Goal: Task Accomplishment & Management: Complete application form

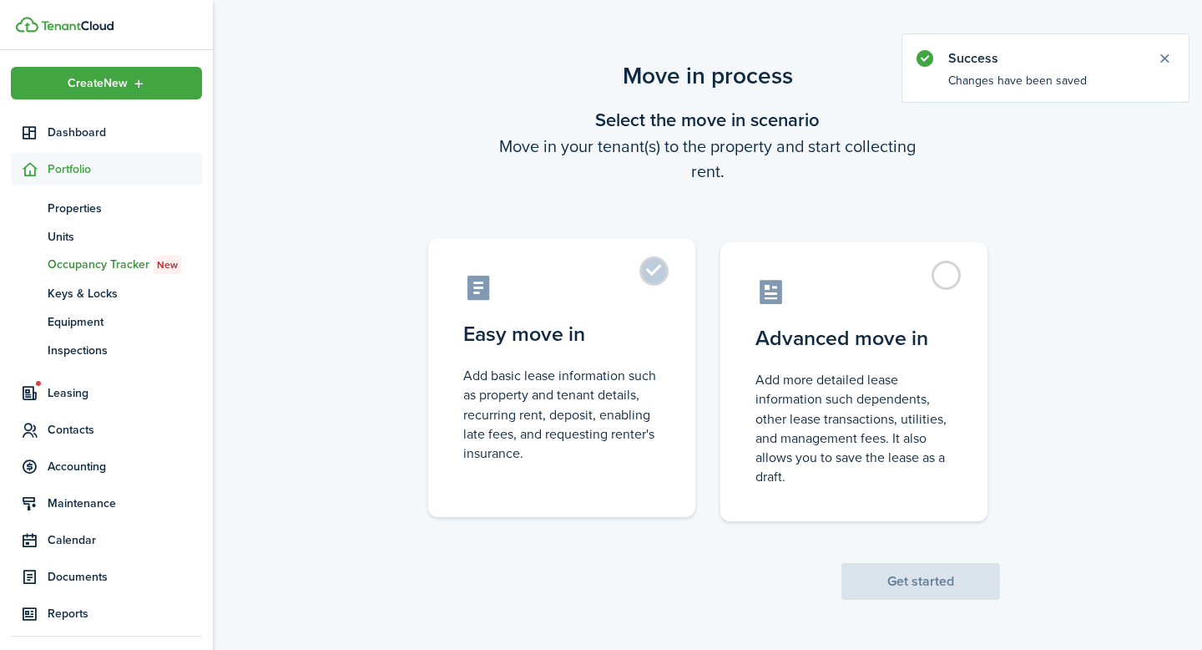
click at [651, 281] on label "Easy move in Add basic lease information such as property and tenant details, r…" at bounding box center [561, 377] width 267 height 279
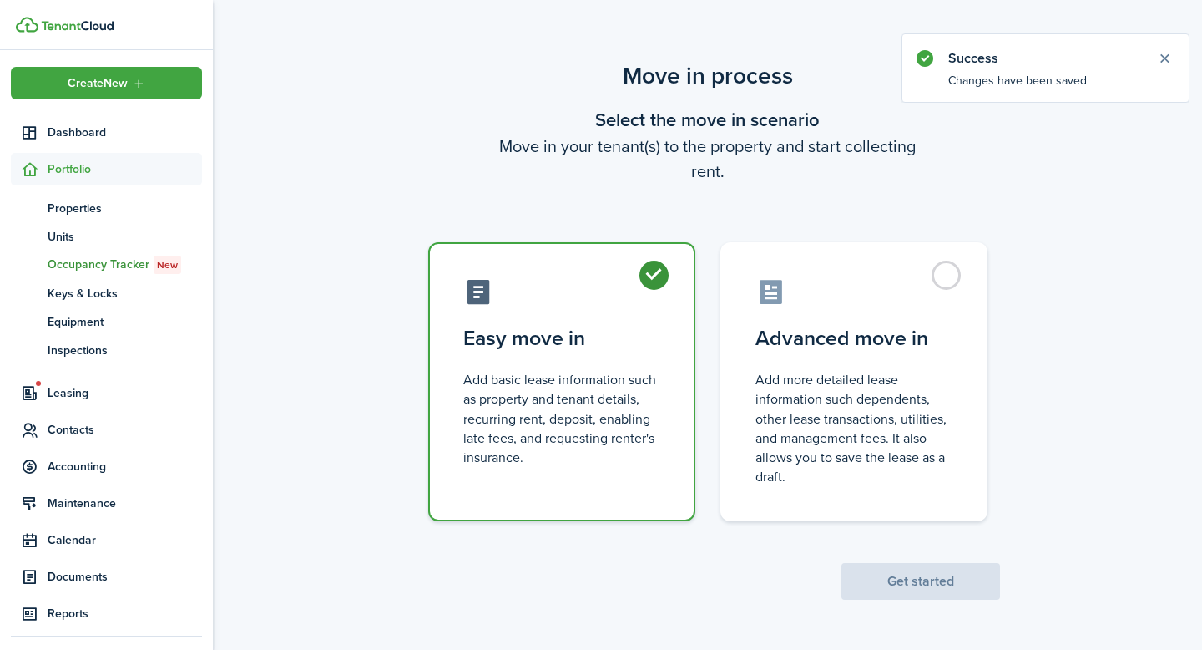
radio input "true"
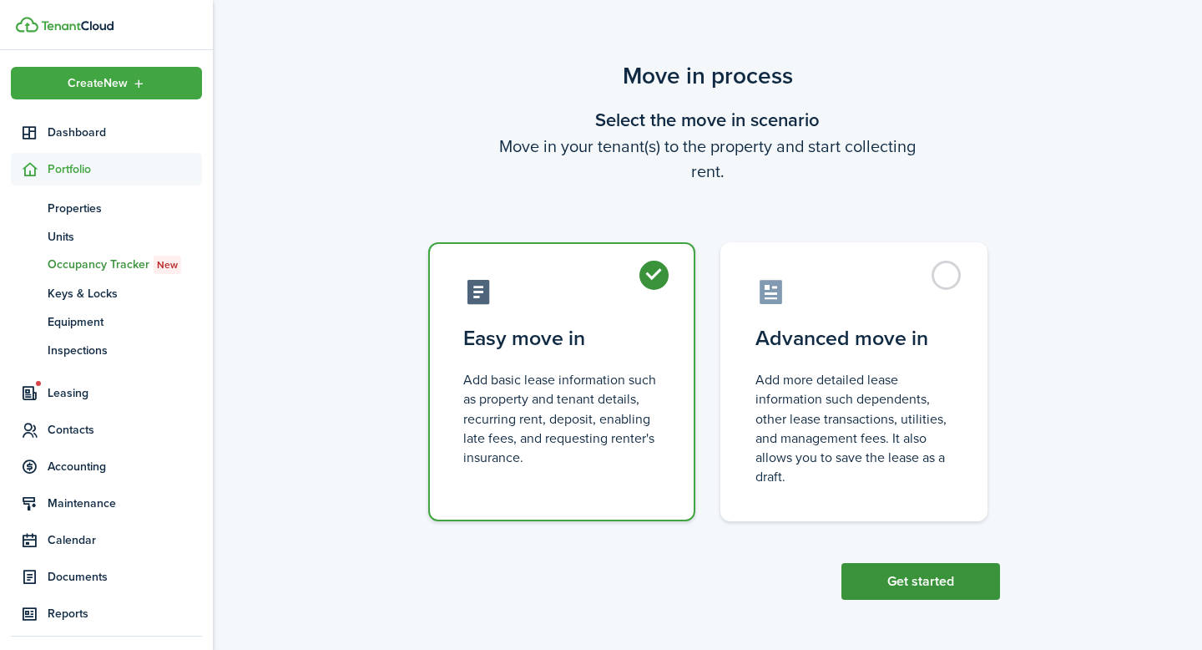
click at [926, 581] on button "Get started" at bounding box center [921, 581] width 159 height 37
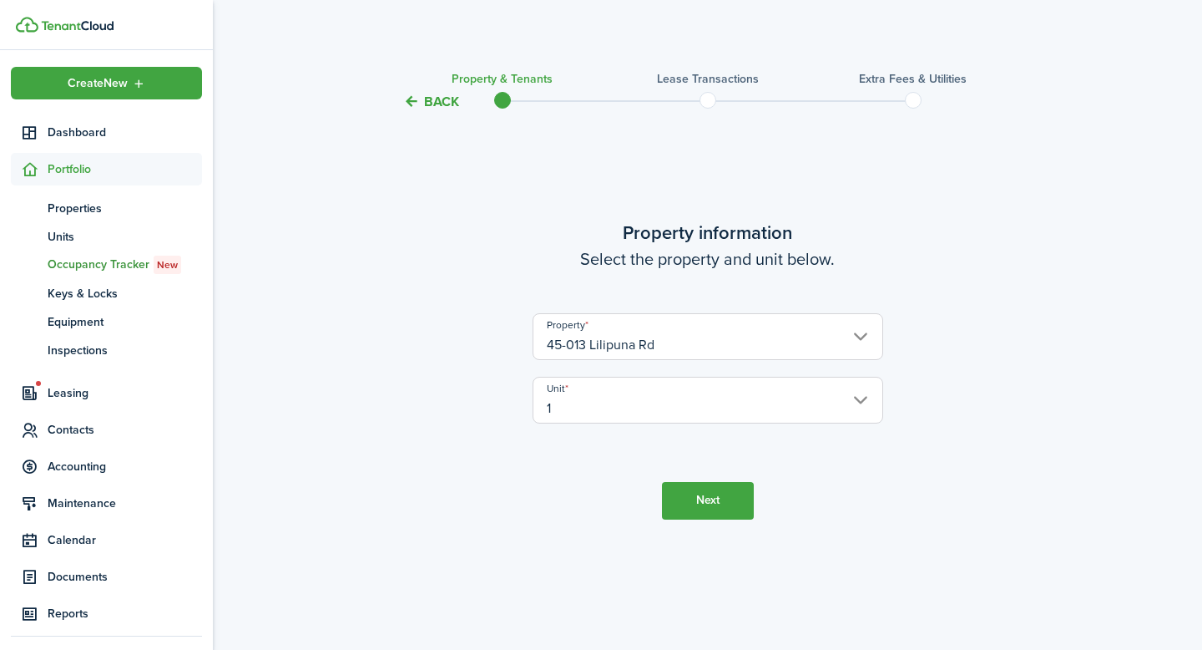
click at [712, 498] on button "Next" at bounding box center [708, 501] width 92 height 38
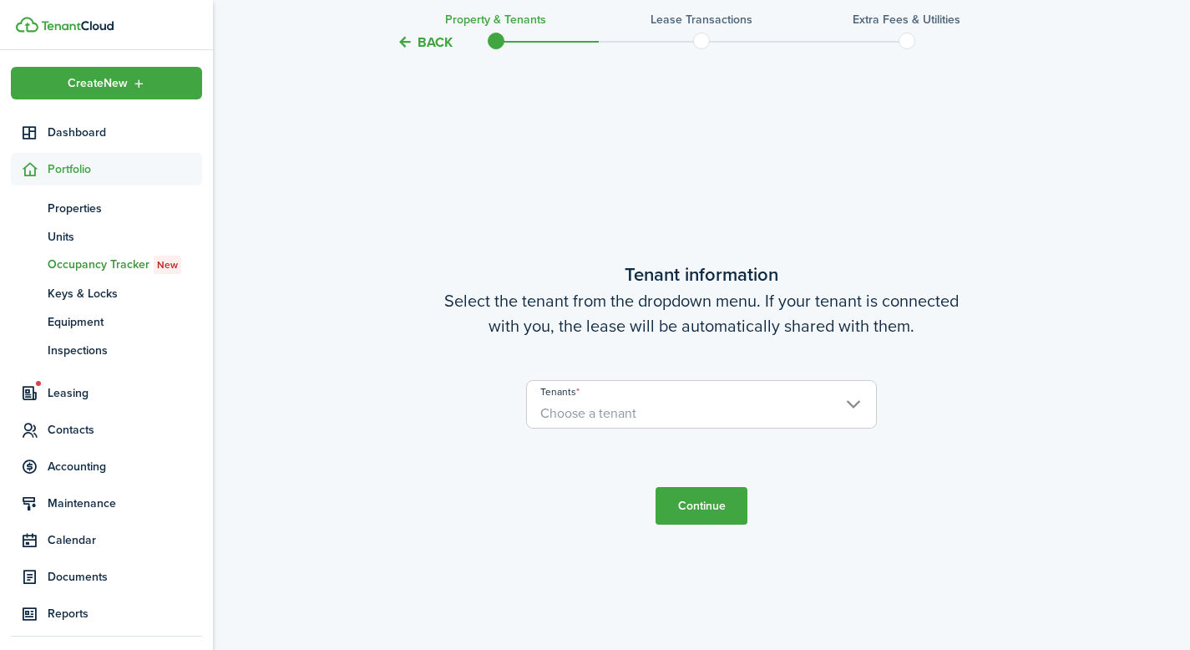
scroll to position [538, 0]
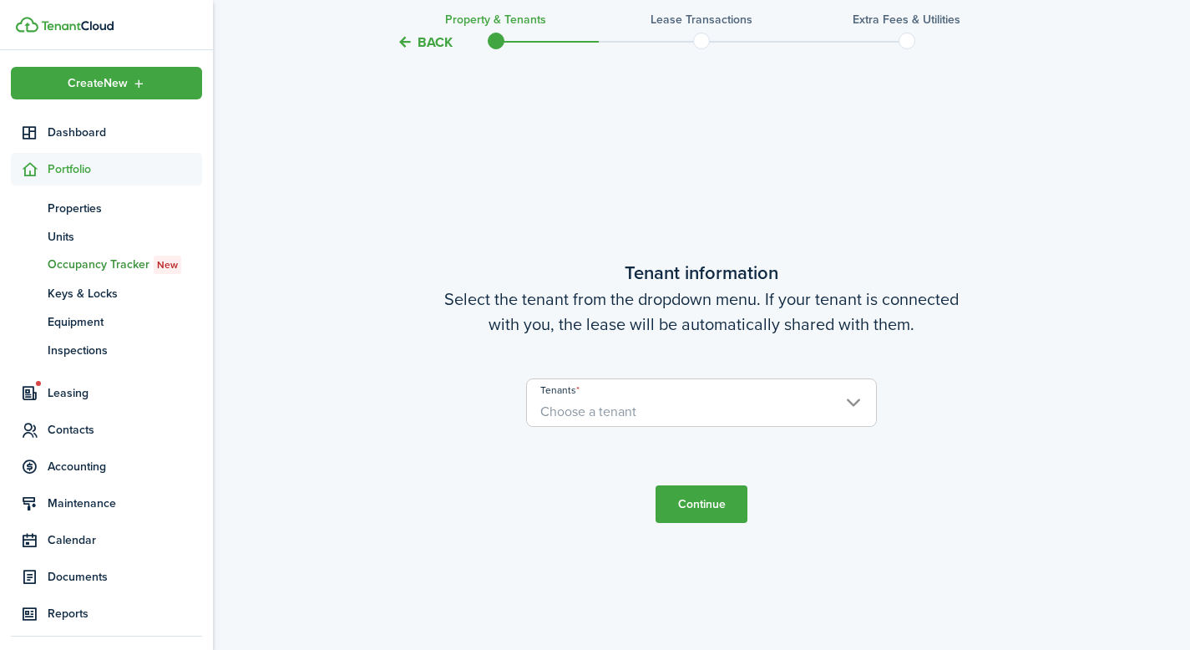
click at [645, 408] on span "Choose a tenant" at bounding box center [701, 411] width 349 height 28
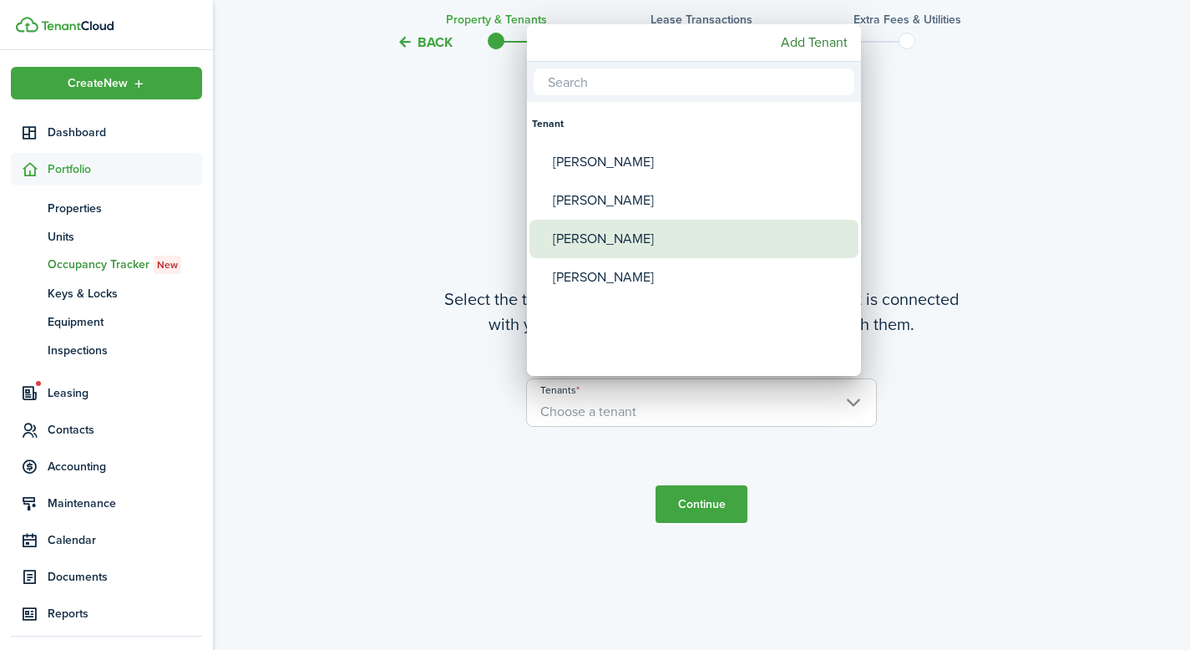
click at [605, 253] on div "[PERSON_NAME]" at bounding box center [701, 239] width 296 height 38
type input "[PERSON_NAME]"
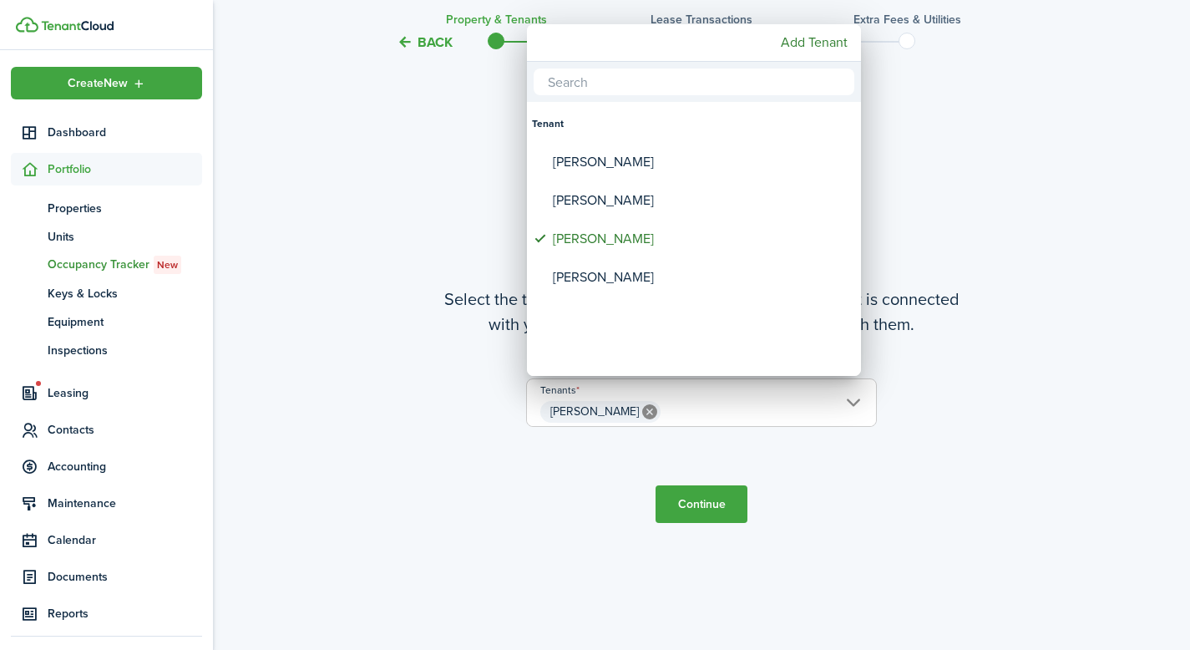
click at [832, 508] on div at bounding box center [594, 324] width 1457 height 917
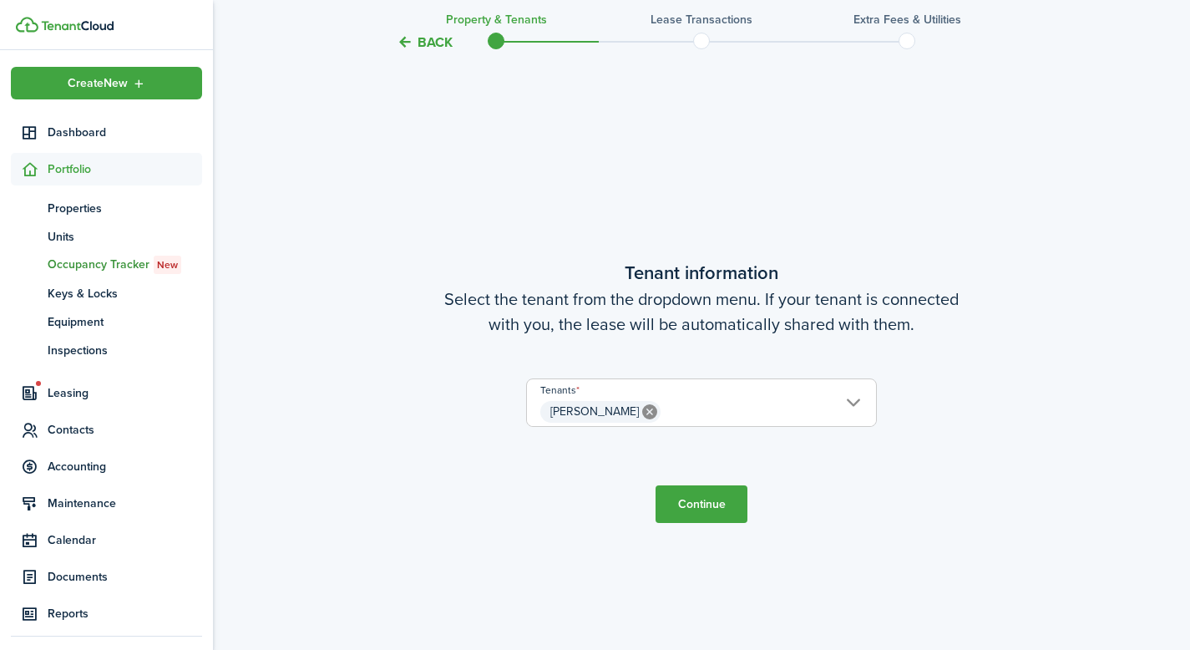
click at [731, 503] on button "Continue" at bounding box center [701, 504] width 92 height 38
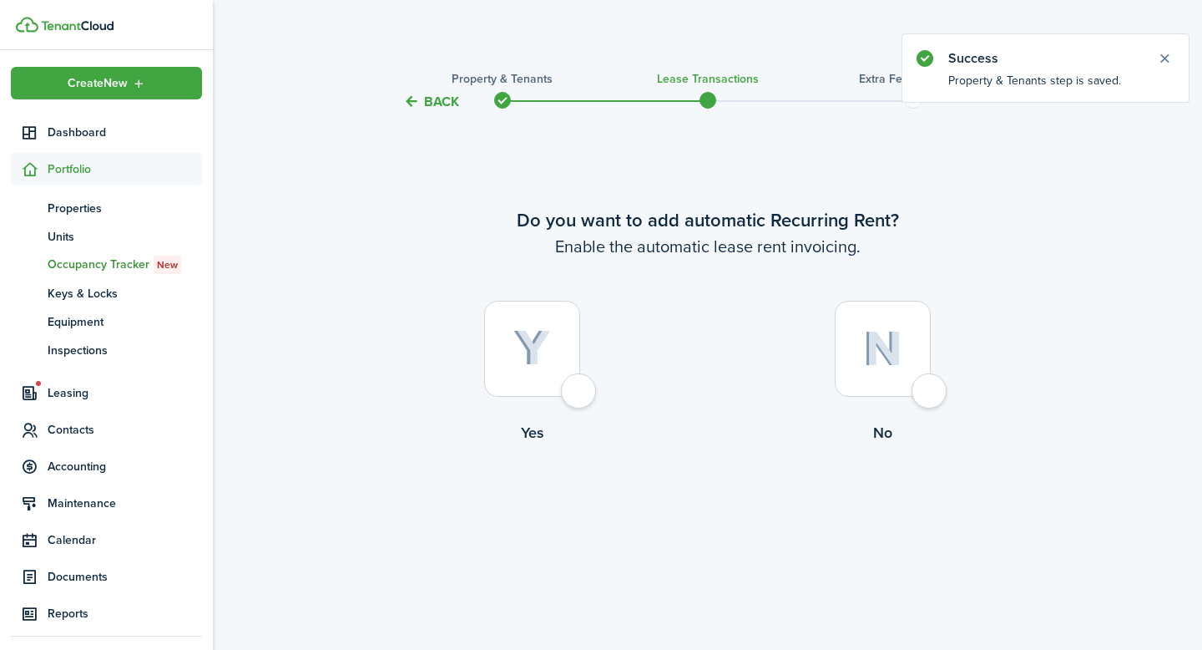
click at [543, 351] on img at bounding box center [532, 348] width 38 height 37
radio input "true"
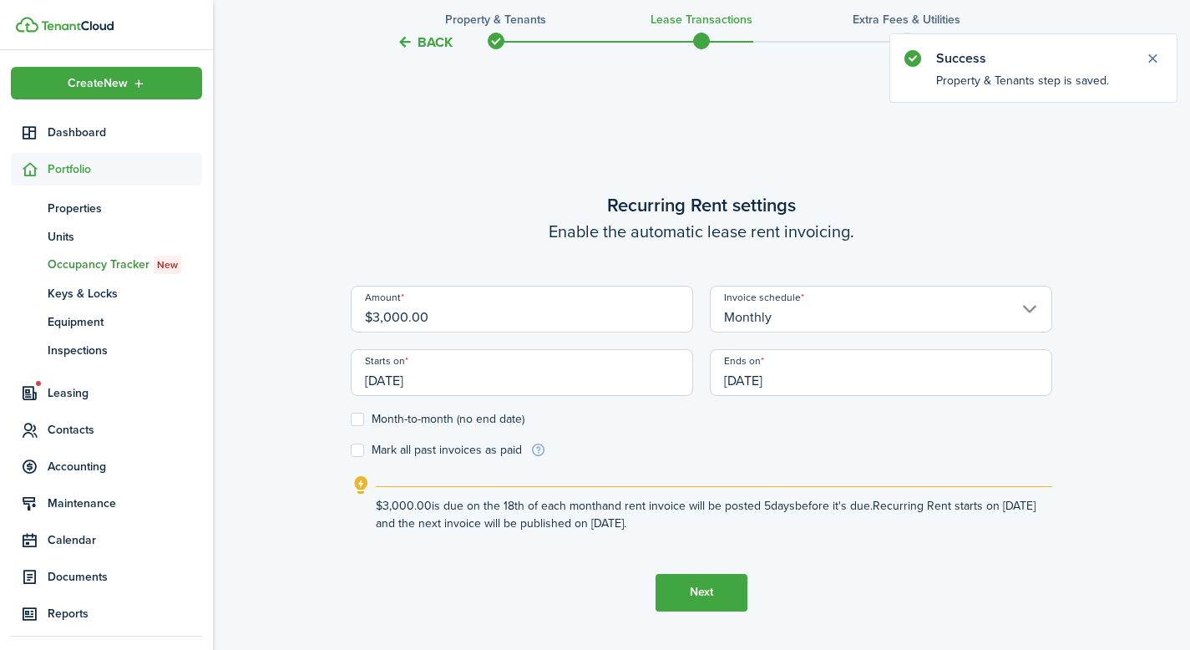
scroll to position [538, 0]
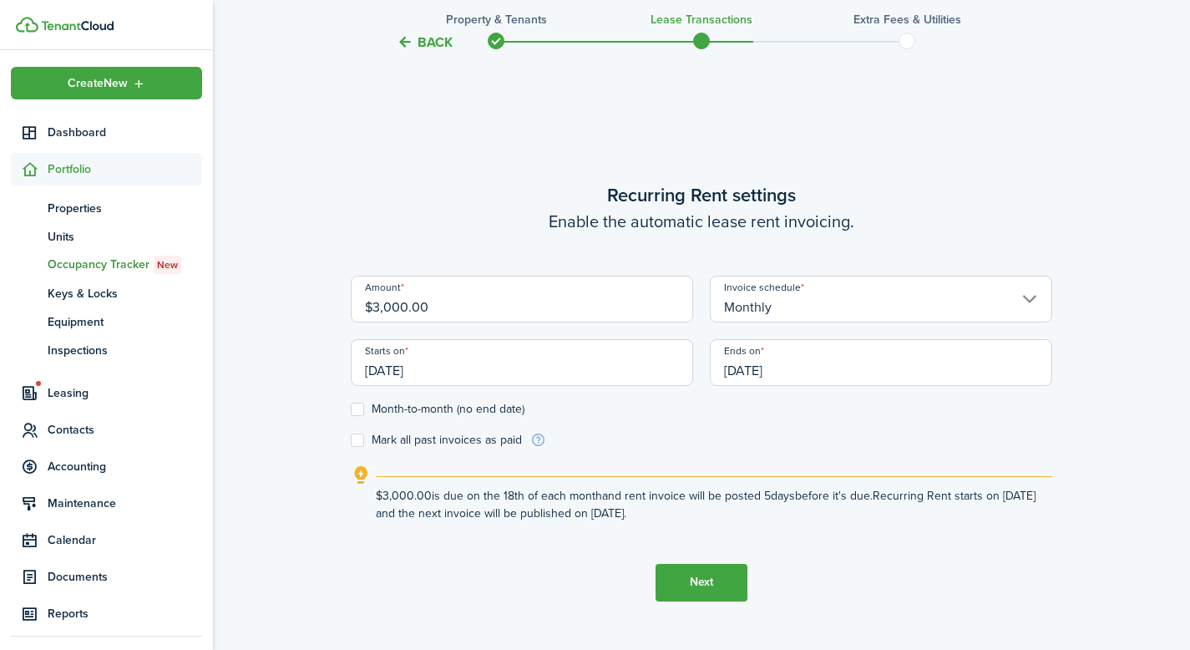
click at [530, 367] on input "[DATE]" at bounding box center [522, 362] width 342 height 47
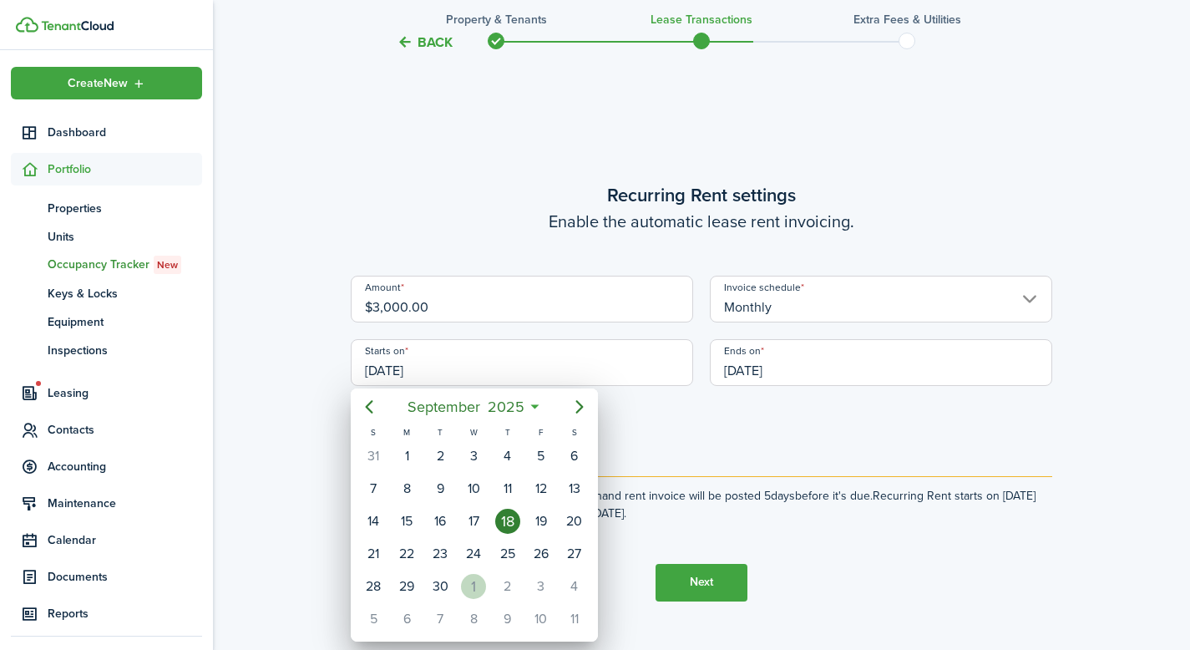
drag, startPoint x: 467, startPoint y: 589, endPoint x: 475, endPoint y: 585, distance: 9.0
click at [467, 589] on div "1" at bounding box center [473, 586] width 25 height 25
type input "[DATE]"
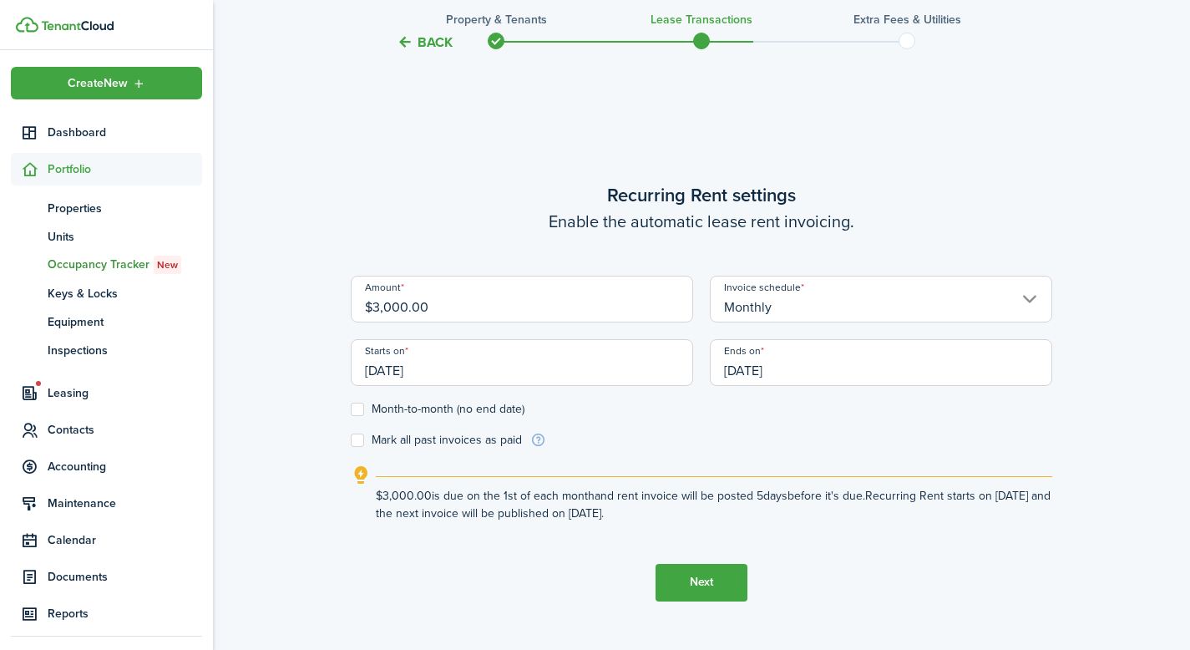
click at [802, 370] on input "[DATE]" at bounding box center [881, 362] width 342 height 47
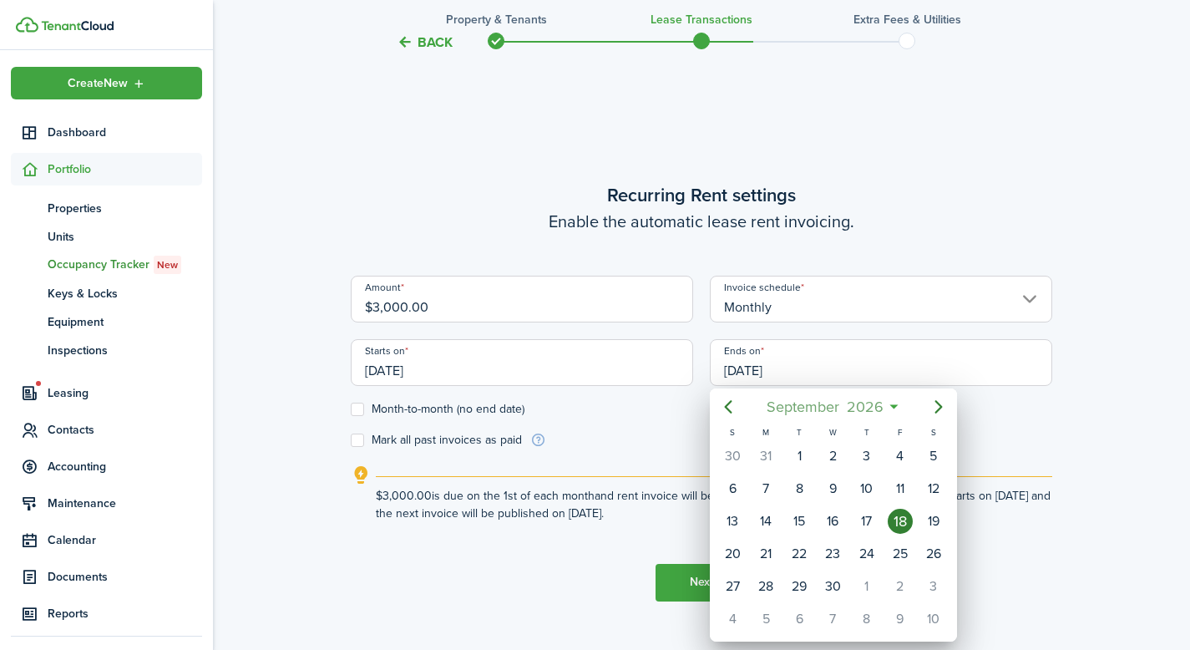
click at [865, 404] on span "2026" at bounding box center [864, 407] width 44 height 30
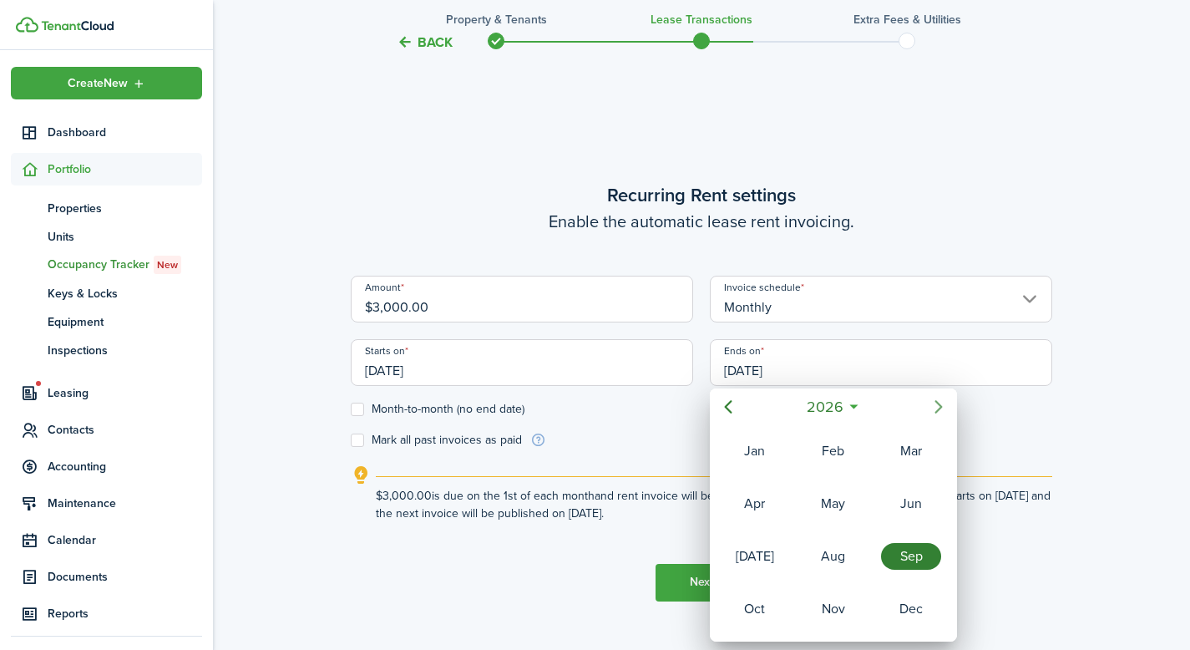
click at [942, 410] on icon "Next page" at bounding box center [938, 407] width 20 height 20
click at [906, 457] on div "Mar" at bounding box center [911, 450] width 60 height 27
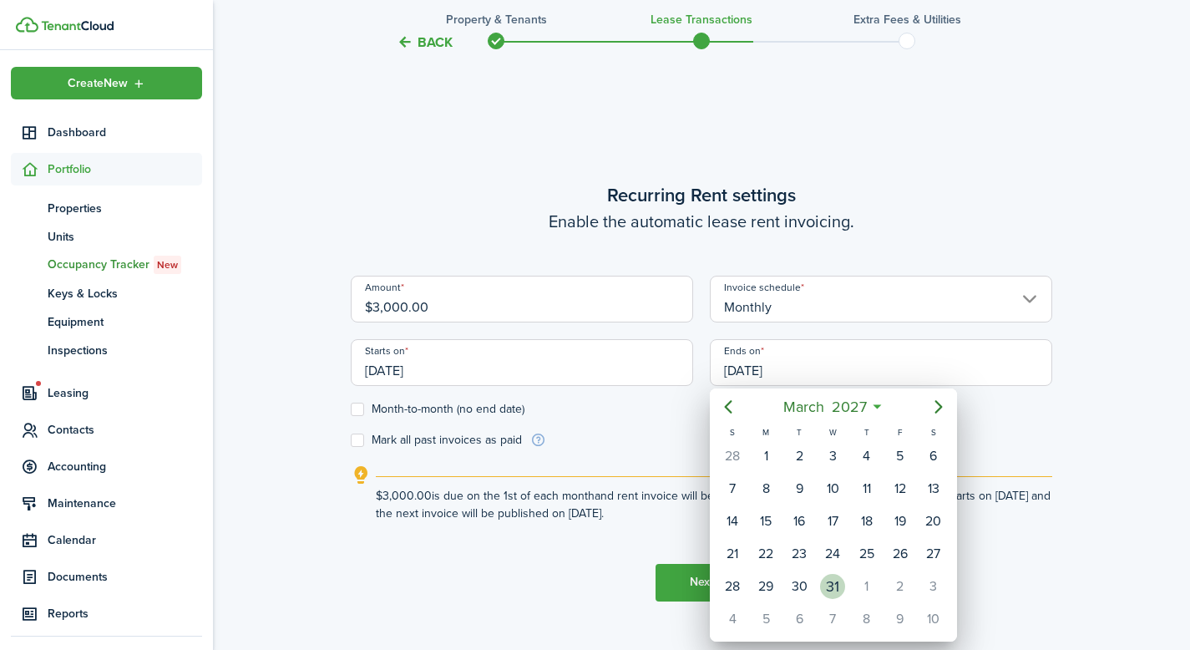
click at [833, 580] on div "31" at bounding box center [832, 586] width 25 height 25
type input "[DATE]"
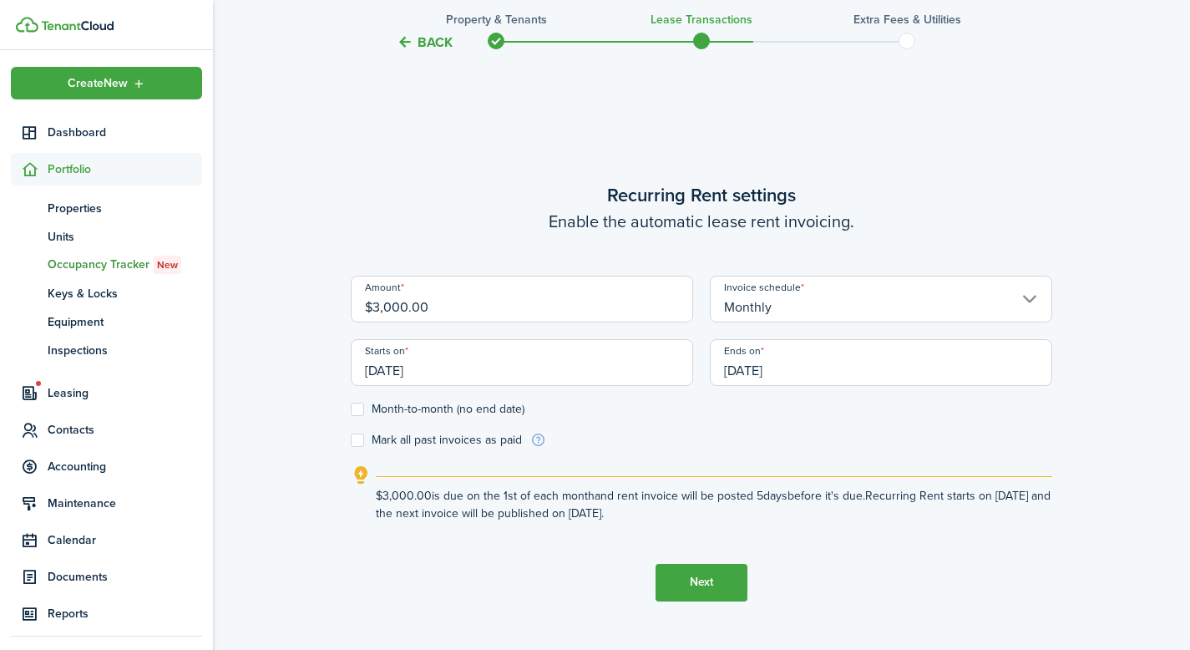
drag, startPoint x: 771, startPoint y: 437, endPoint x: 661, endPoint y: 430, distance: 110.5
click at [770, 437] on form "Amount $3,000.00 Invoice schedule Monthly Starts on [DATE] Ends on [DATE] Month…" at bounding box center [701, 362] width 701 height 173
click at [363, 407] on label "Month-to-month (no end date)" at bounding box center [438, 408] width 174 height 13
click at [351, 408] on input "Month-to-month (no end date)" at bounding box center [350, 408] width 1 height 1
checkbox input "true"
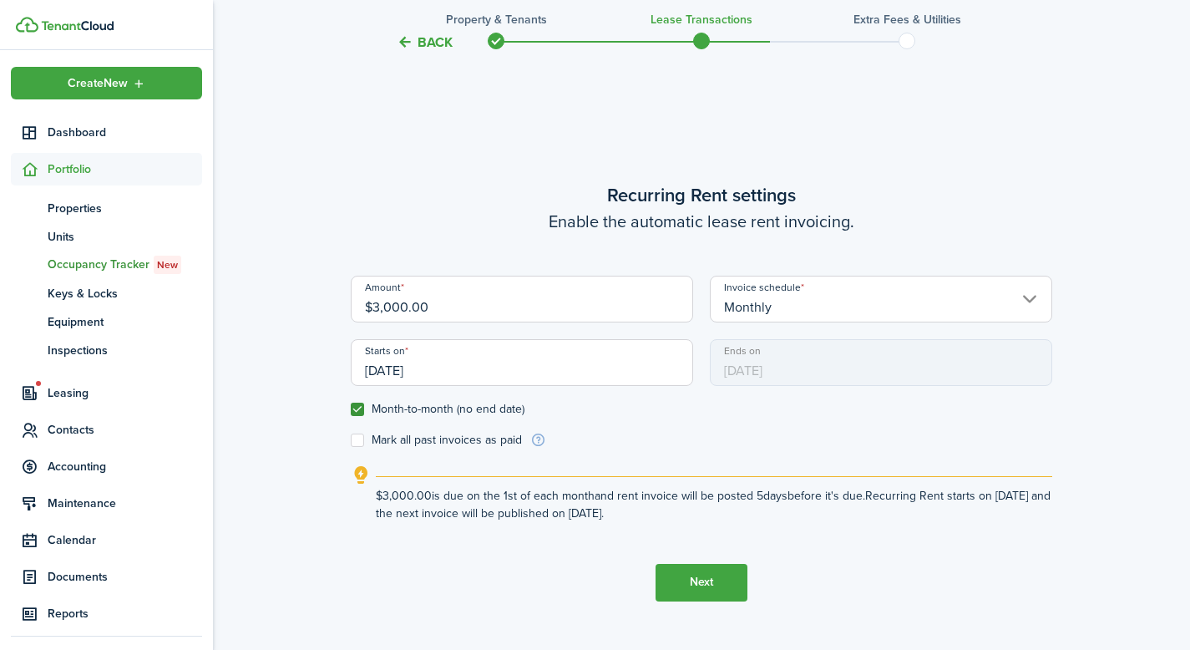
click at [713, 586] on button "Next" at bounding box center [701, 583] width 92 height 38
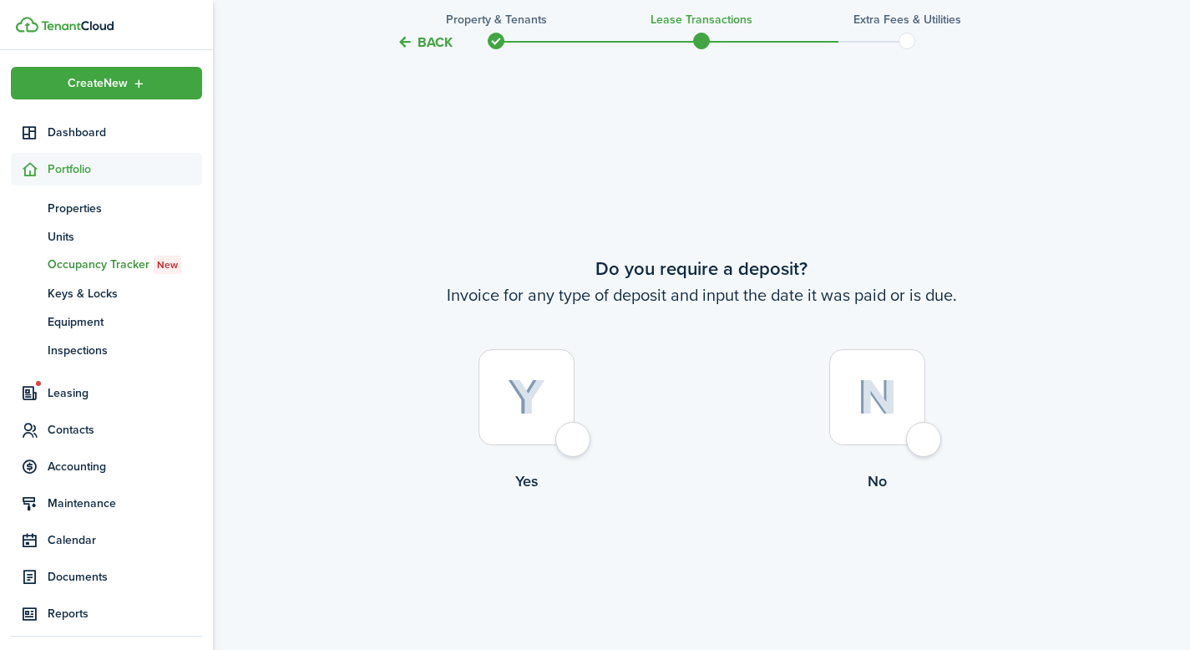
scroll to position [1187, 0]
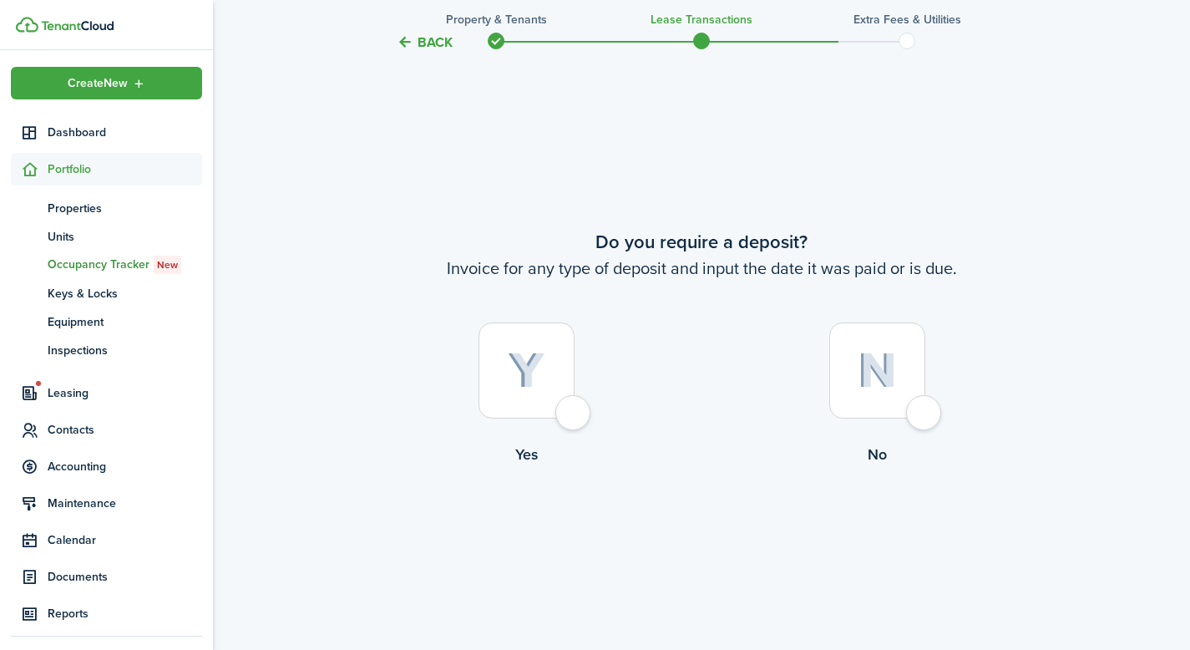
click at [527, 351] on div at bounding box center [526, 370] width 96 height 96
radio input "true"
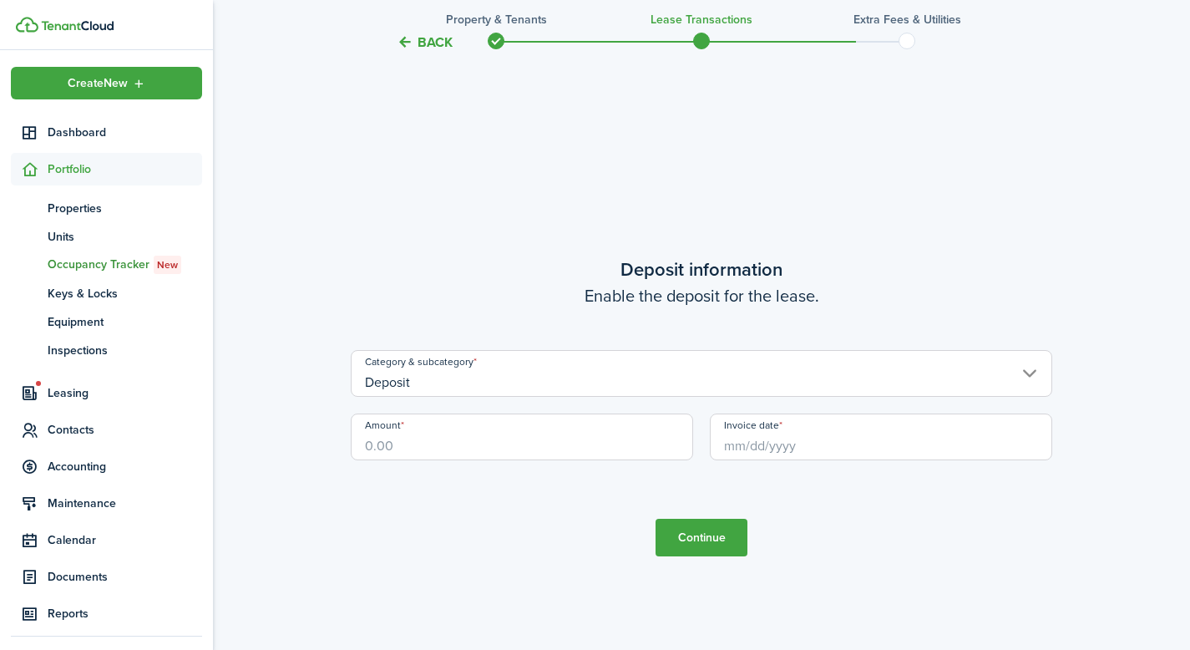
scroll to position [1837, 0]
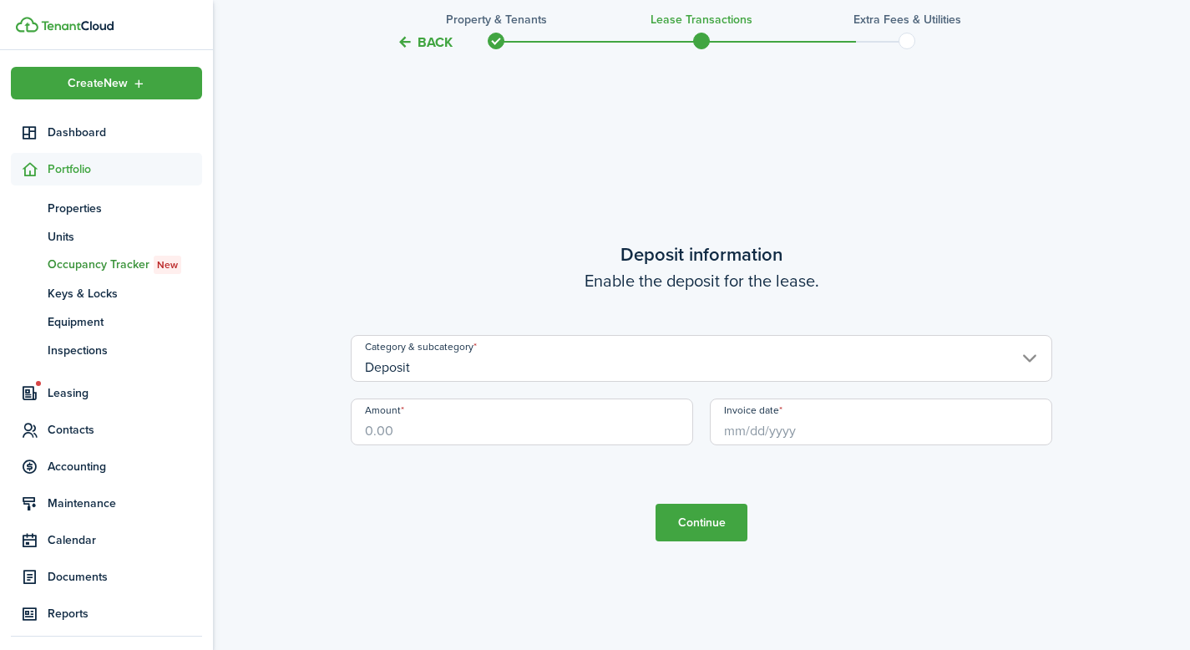
click at [483, 419] on input "Amount" at bounding box center [522, 421] width 342 height 47
click at [733, 429] on input "Invoice date" at bounding box center [881, 421] width 342 height 47
type input "$3,000.00"
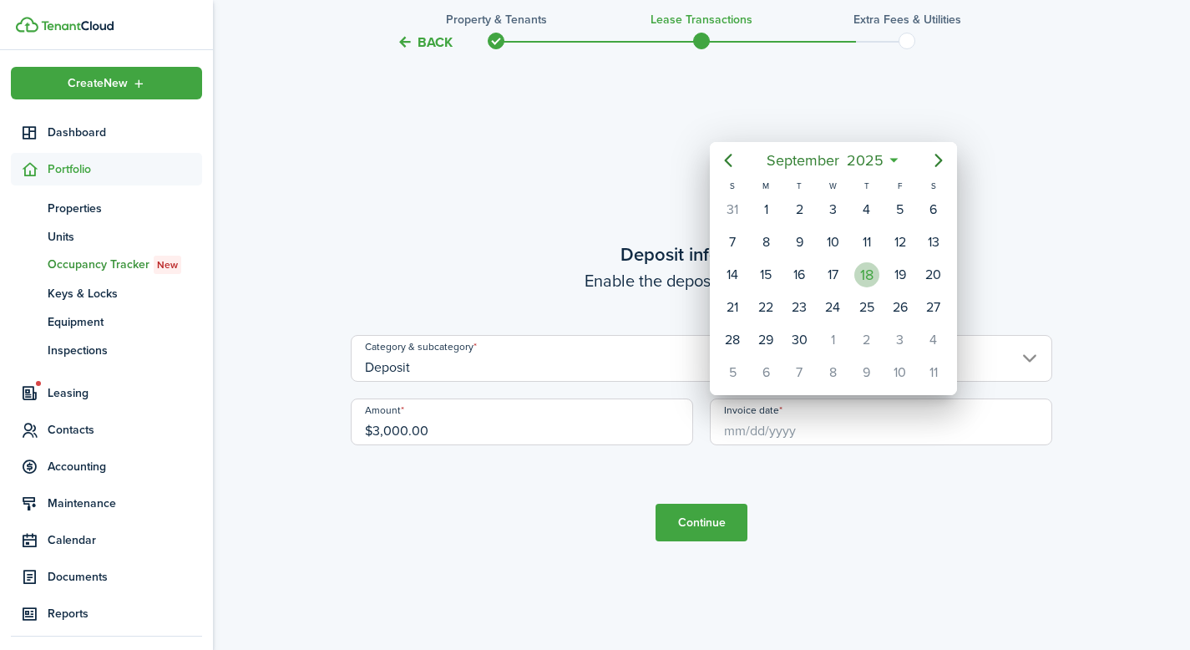
click at [864, 281] on div "18" at bounding box center [866, 274] width 25 height 25
type input "[DATE]"
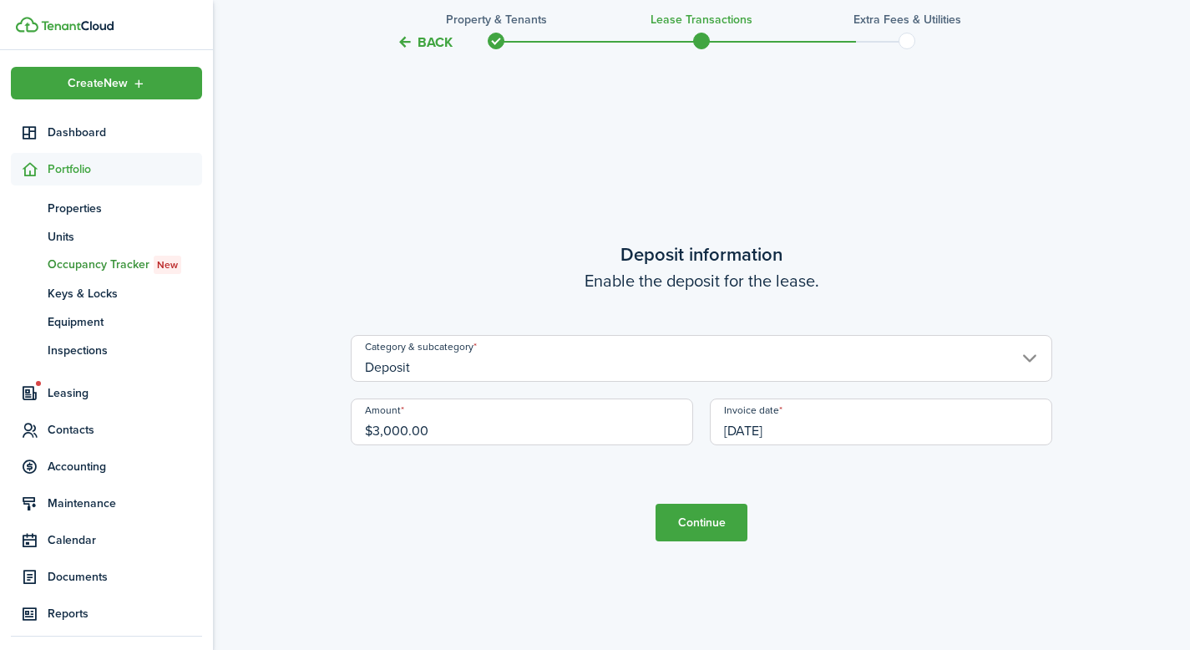
click at [720, 515] on button "Continue" at bounding box center [701, 522] width 92 height 38
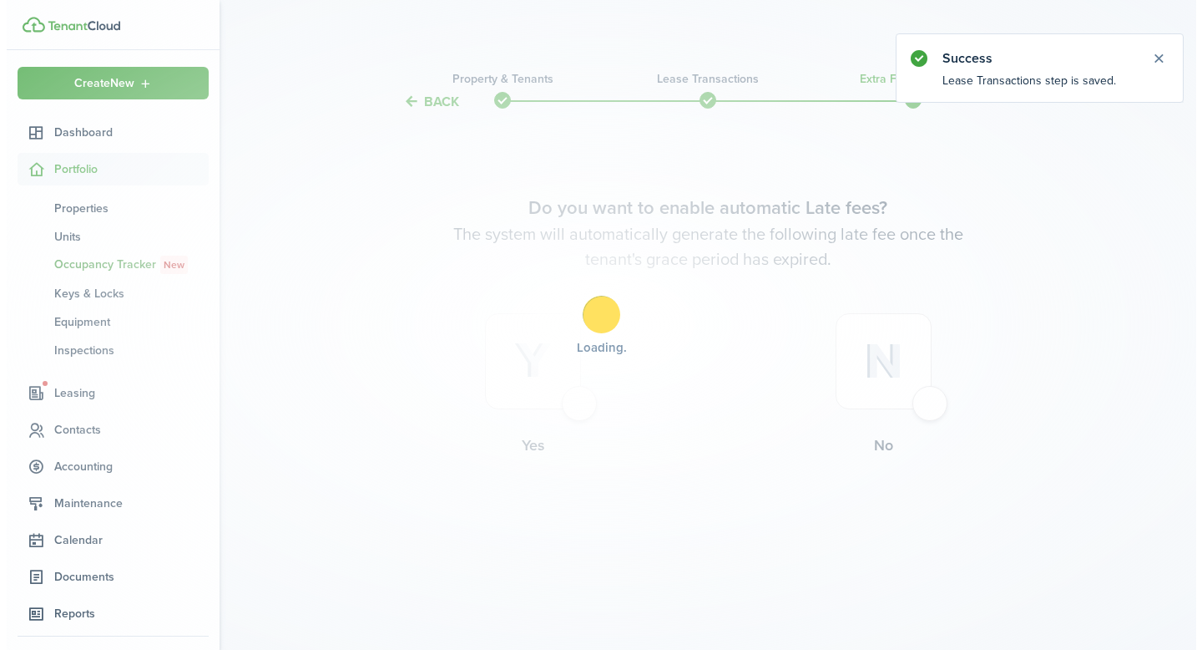
scroll to position [0, 0]
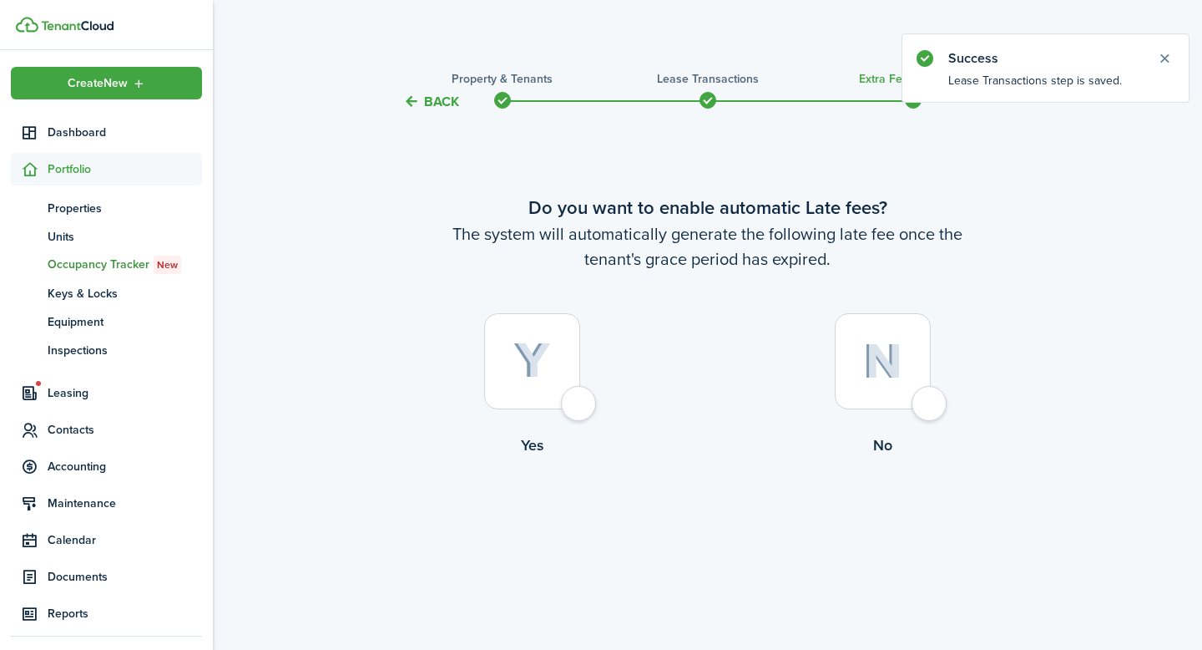
click at [523, 365] on img at bounding box center [532, 360] width 38 height 37
radio input "true"
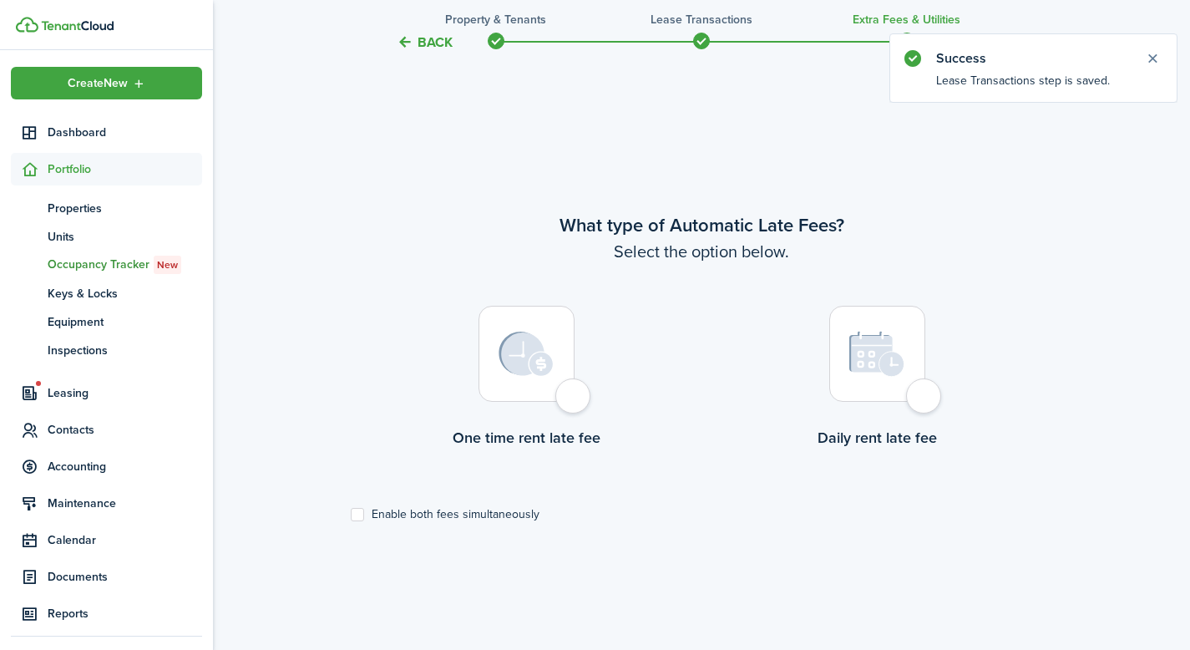
scroll to position [538, 0]
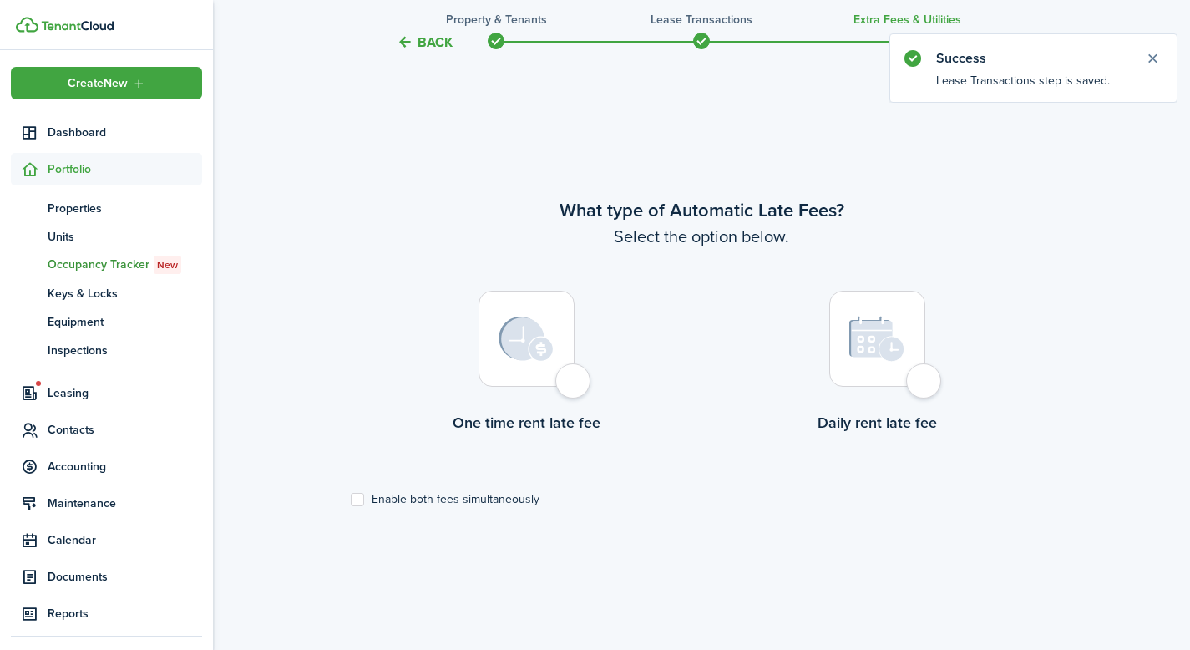
click at [532, 361] on img at bounding box center [525, 338] width 55 height 45
radio input "true"
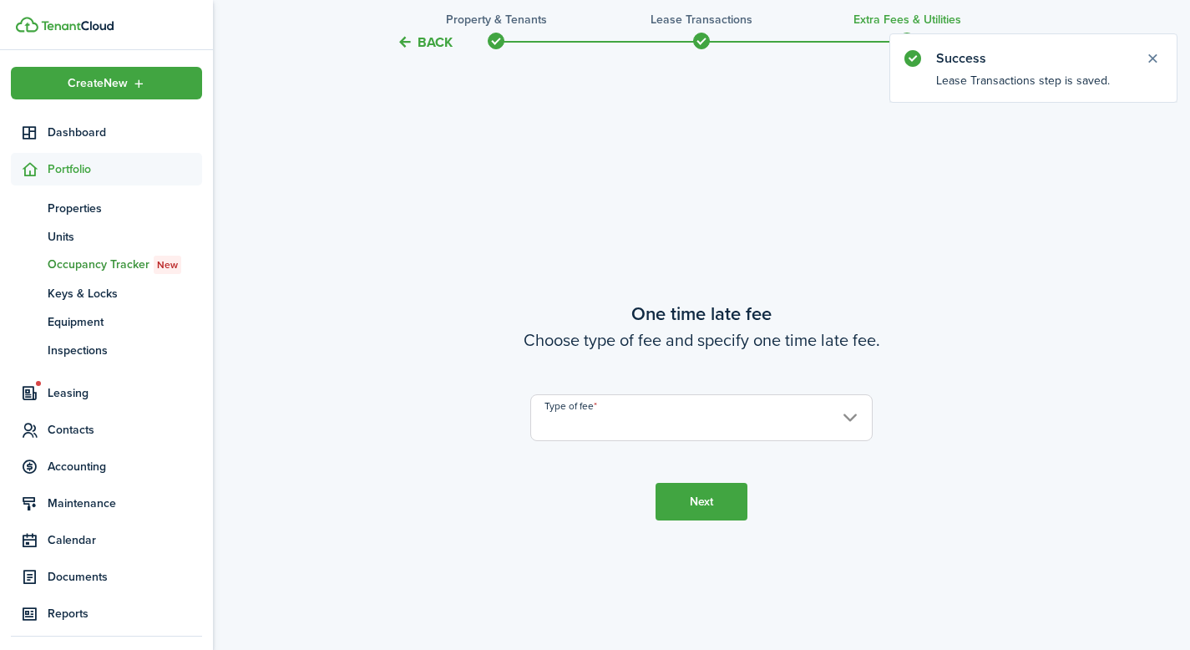
scroll to position [1187, 0]
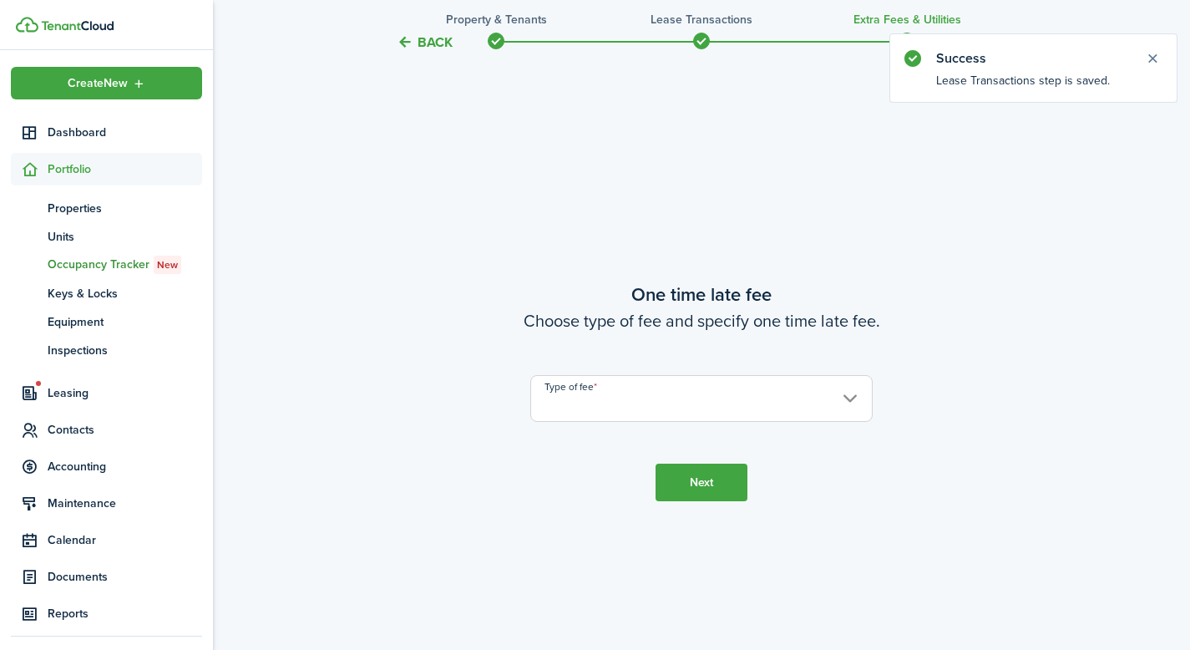
click at [618, 402] on input "Type of fee" at bounding box center [701, 398] width 342 height 47
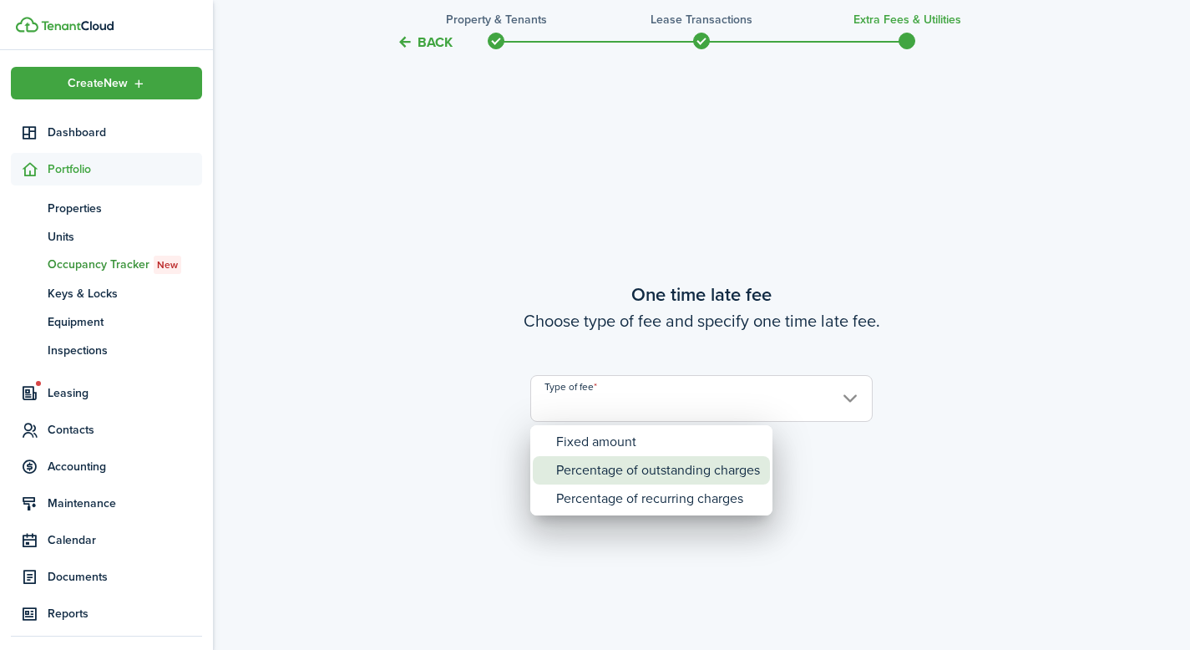
click at [626, 469] on div "Percentage of outstanding charges" at bounding box center [658, 470] width 204 height 28
type input "Percentage of outstanding charges"
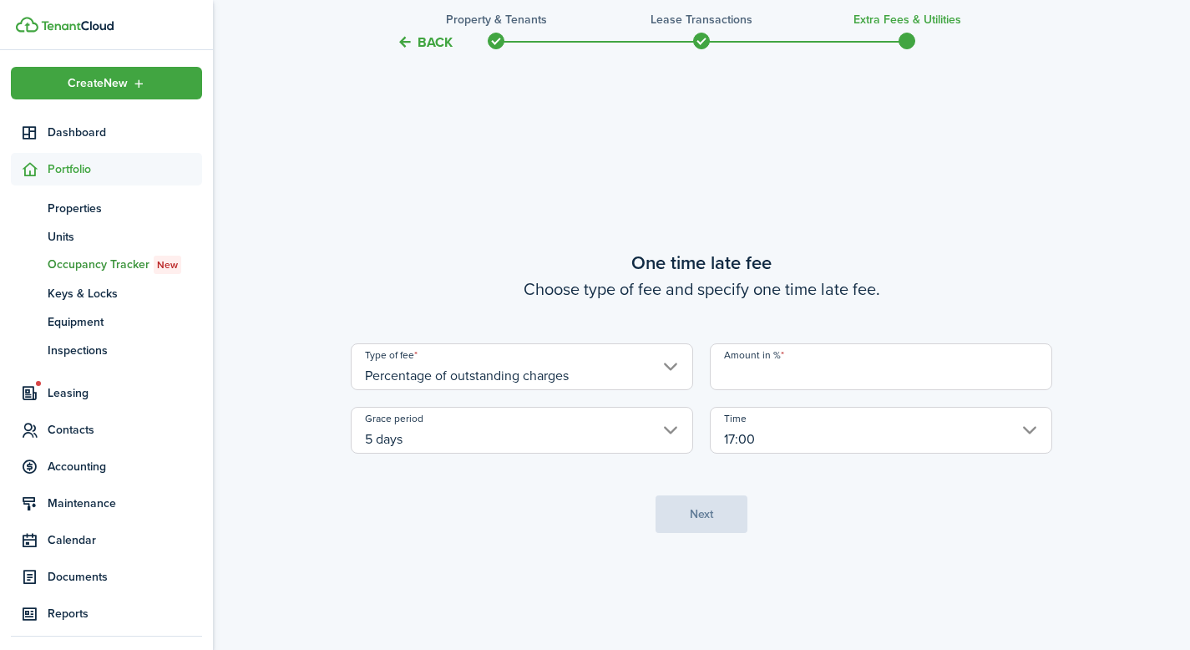
click at [771, 381] on input "Amount in %" at bounding box center [881, 366] width 342 height 47
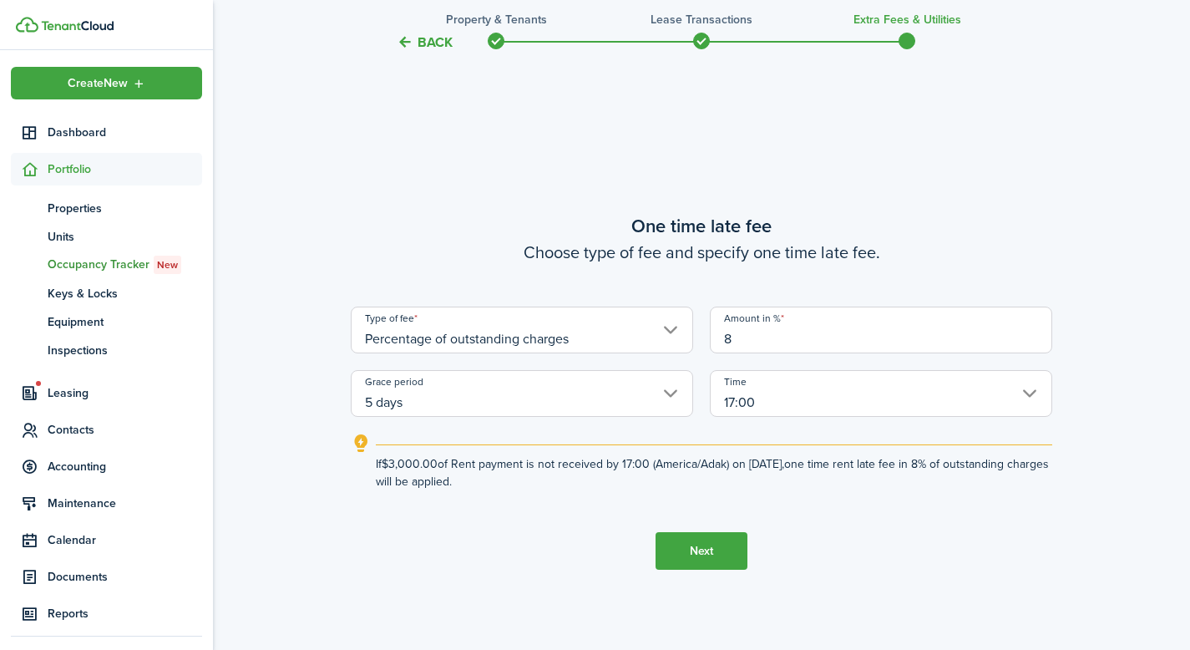
click at [675, 400] on input "5 days" at bounding box center [522, 393] width 342 height 47
type input "8"
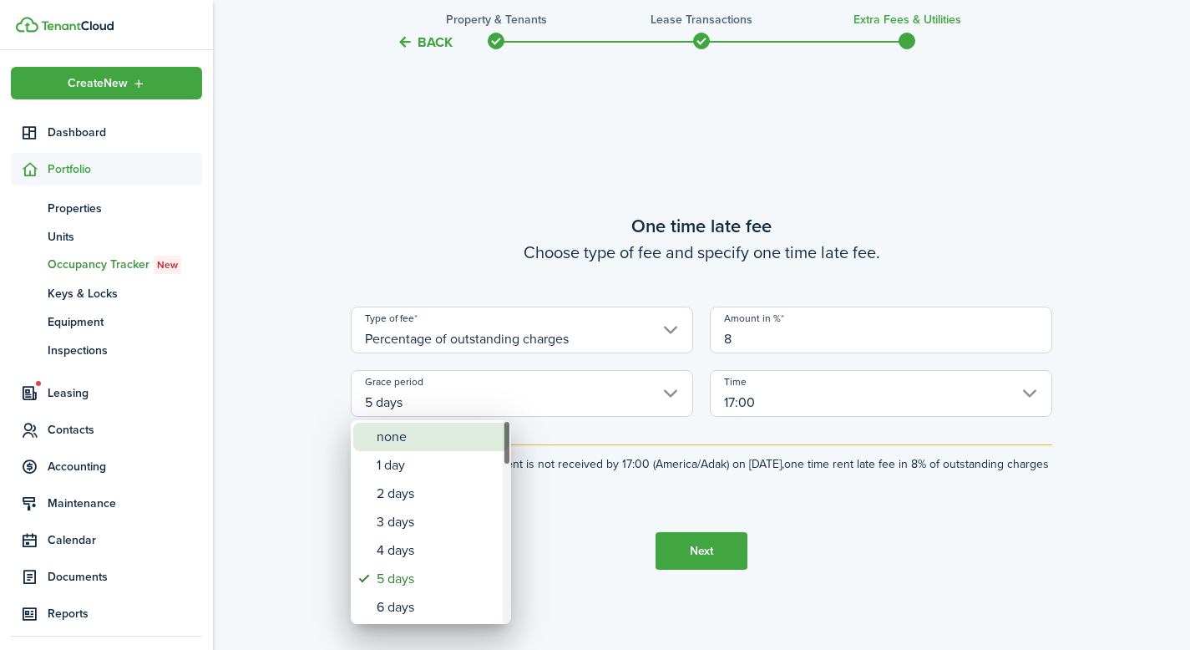
click at [424, 440] on div "none" at bounding box center [438, 436] width 122 height 28
type input "none"
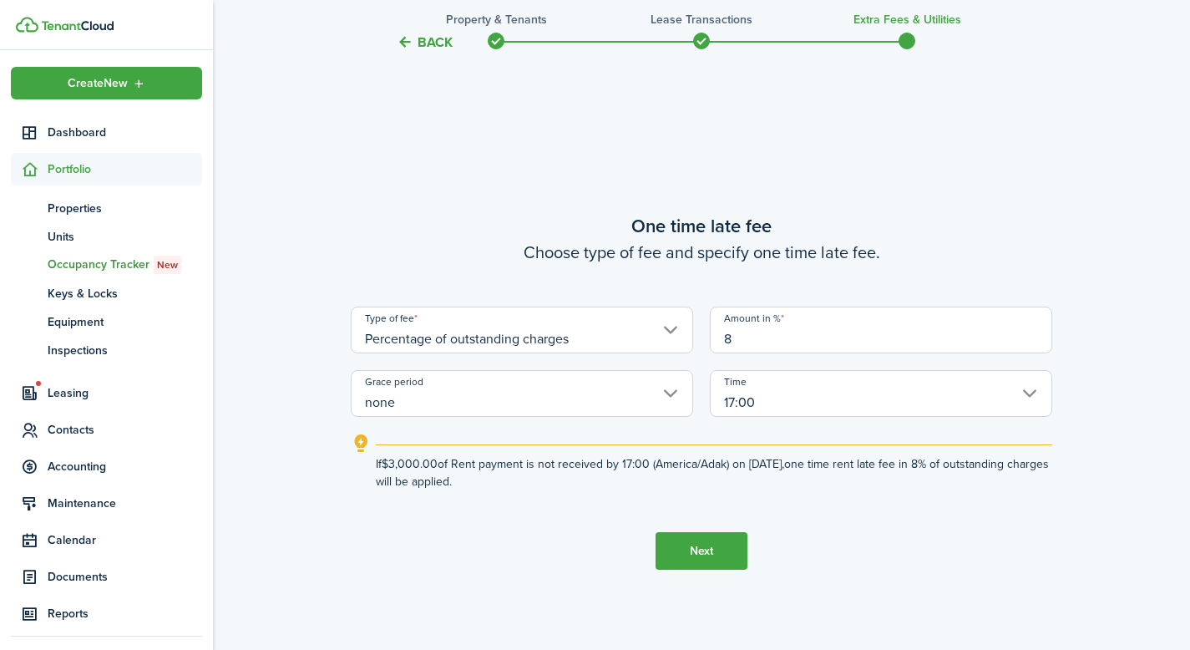
click at [830, 407] on input "17:00" at bounding box center [881, 393] width 342 height 47
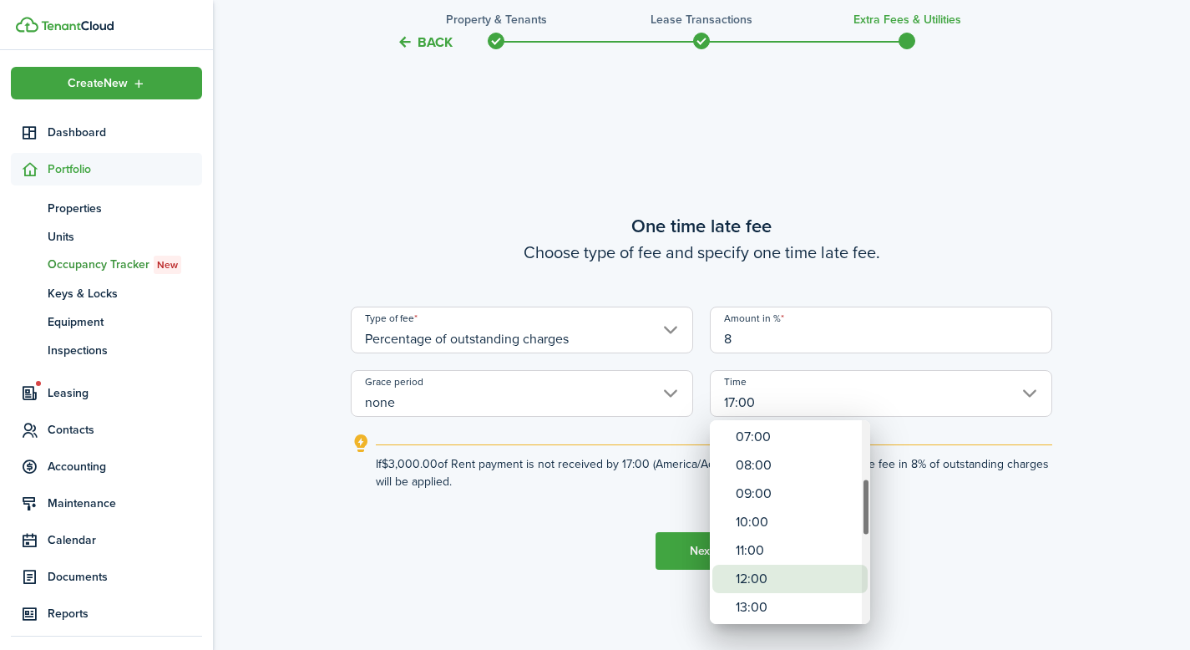
click at [772, 574] on div "12:00" at bounding box center [797, 578] width 122 height 28
type input "12:00"
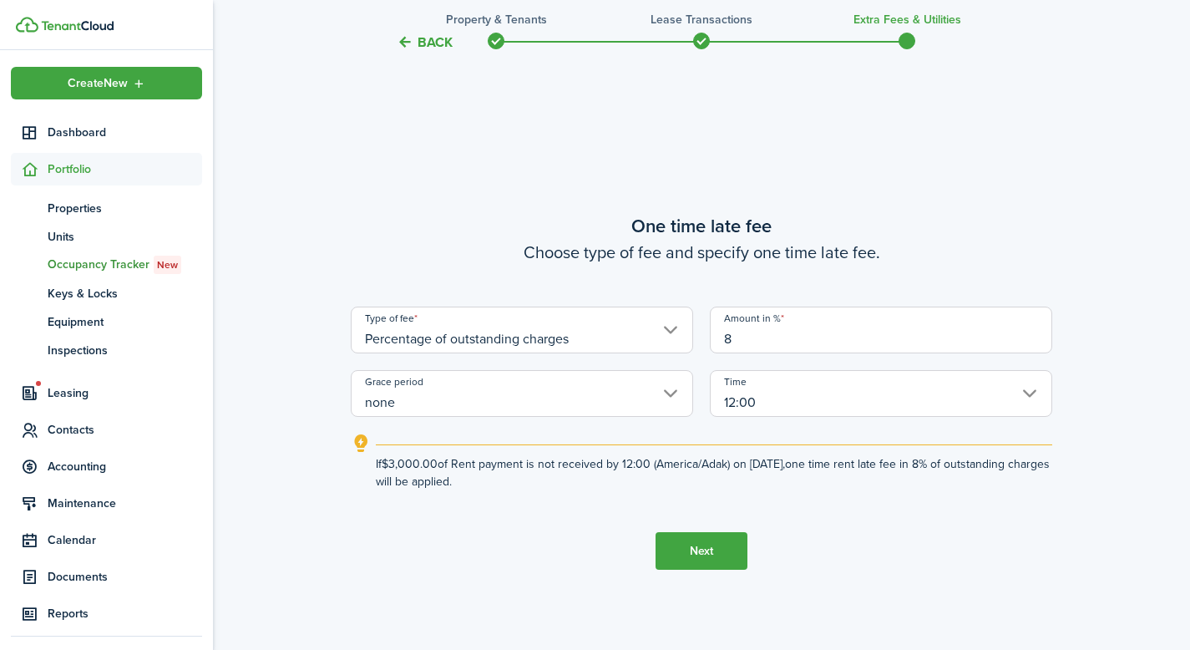
click at [574, 502] on tc-wizard-step "One time late fee Choose type of fee and specify one time late fee. Type of fee…" at bounding box center [701, 391] width 701 height 650
click at [654, 326] on input "Percentage of outstanding charges" at bounding box center [522, 329] width 342 height 47
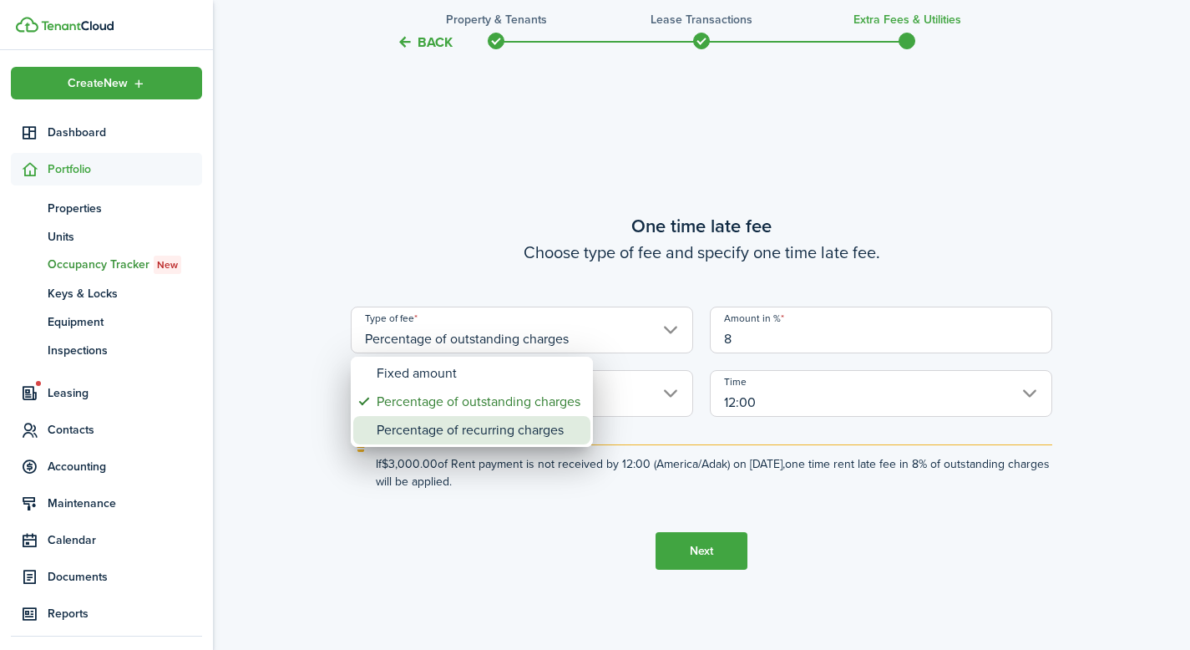
click at [529, 426] on div "Percentage of recurring charges" at bounding box center [479, 430] width 204 height 28
type input "Percentage of recurring charges"
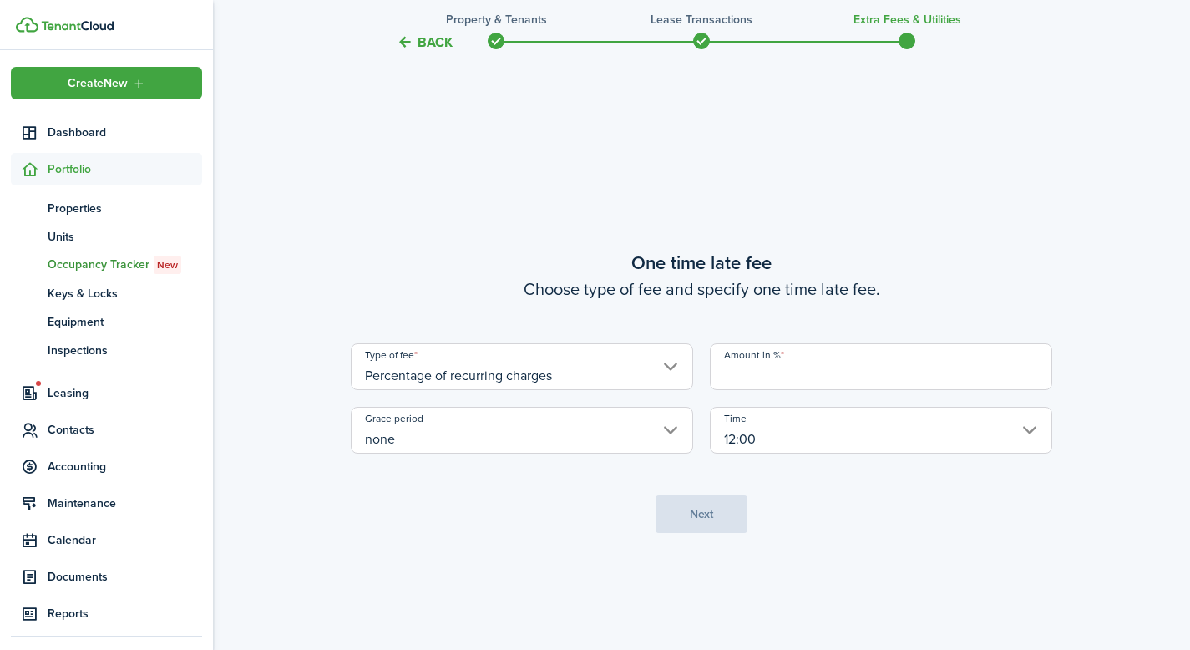
drag, startPoint x: 837, startPoint y: 531, endPoint x: 798, endPoint y: 462, distance: 79.6
click at [836, 531] on tc-wizard-step "One time late fee Choose type of fee and specify one time late fee. Type of fee…" at bounding box center [701, 391] width 701 height 650
click at [798, 368] on input "Amount in %" at bounding box center [881, 366] width 342 height 47
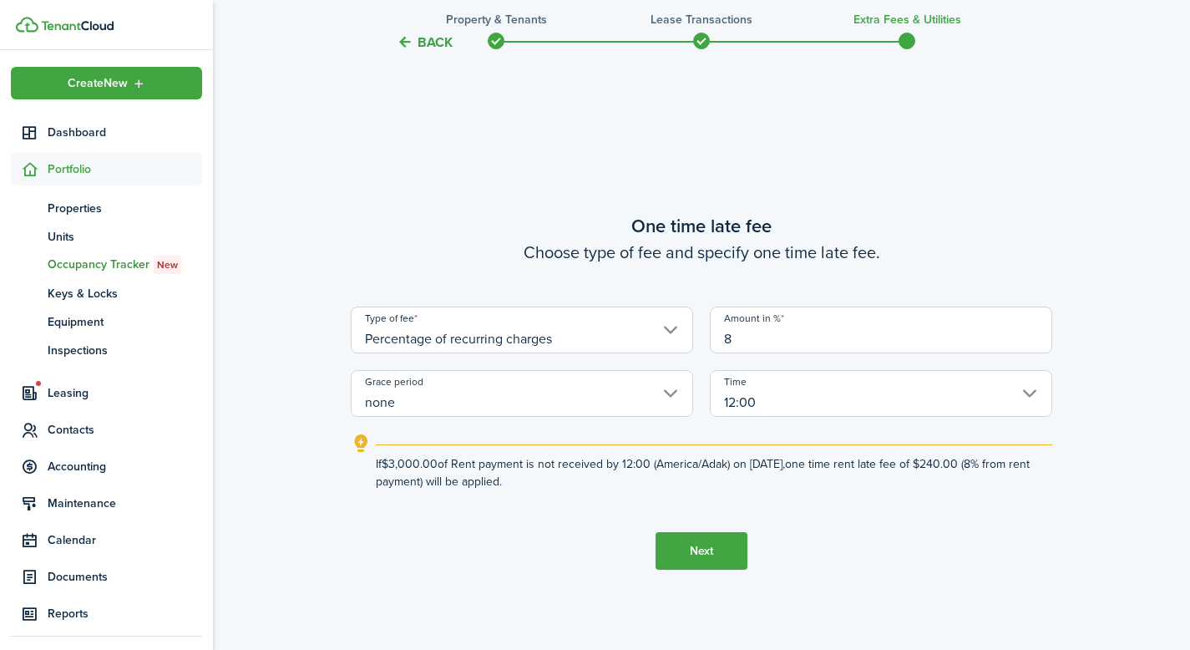
type input "8"
drag, startPoint x: 857, startPoint y: 496, endPoint x: 834, endPoint y: 504, distance: 24.0
click at [857, 496] on tc-wizard-step "One time late fee Choose type of fee and specify one time late fee. Type of fee…" at bounding box center [701, 391] width 701 height 650
click at [705, 549] on button "Next" at bounding box center [701, 551] width 92 height 38
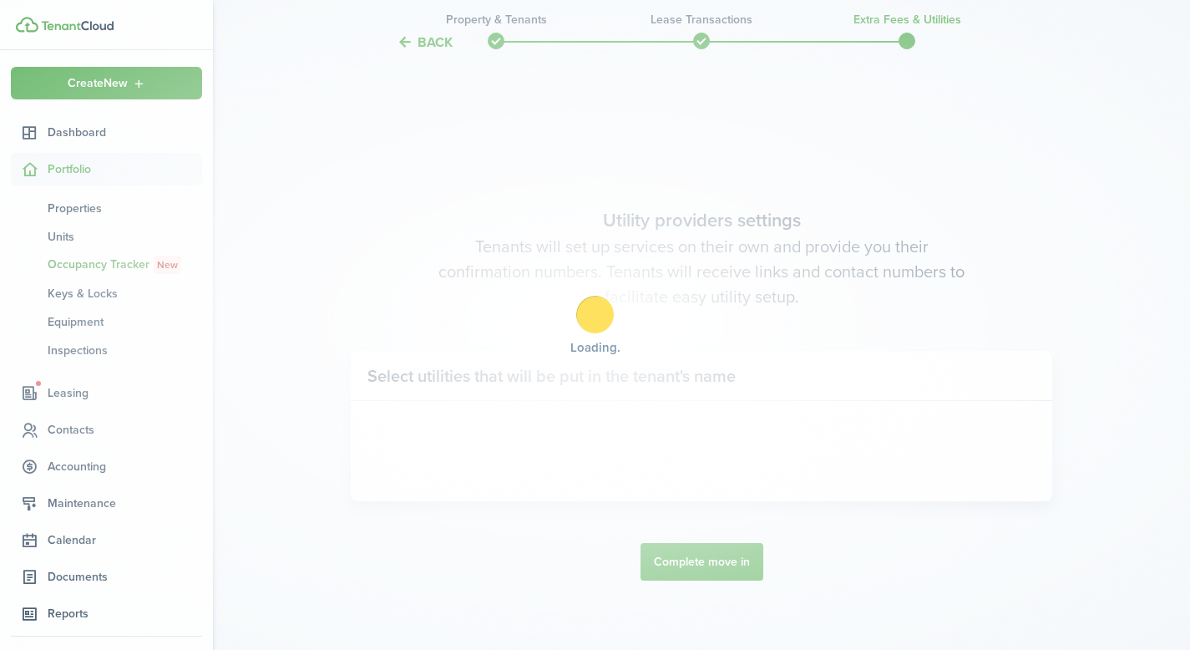
scroll to position [1837, 0]
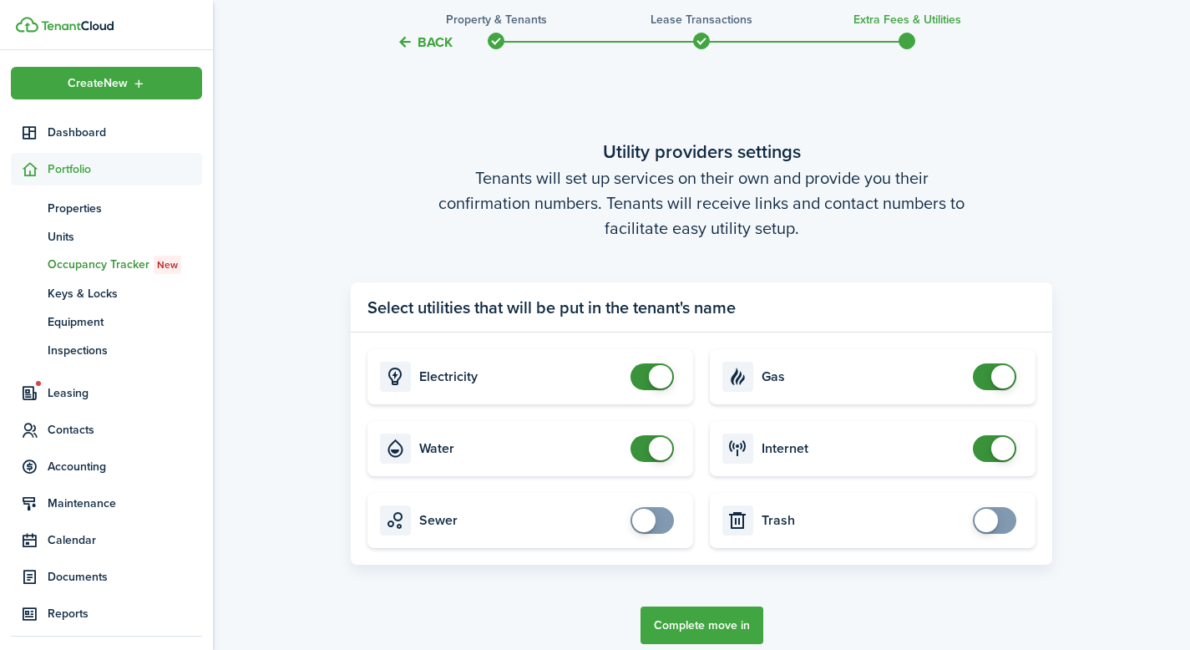
checkbox input "false"
click at [661, 376] on span at bounding box center [660, 376] width 23 height 23
checkbox input "false"
click at [659, 448] on span at bounding box center [660, 448] width 23 height 23
checkbox input "false"
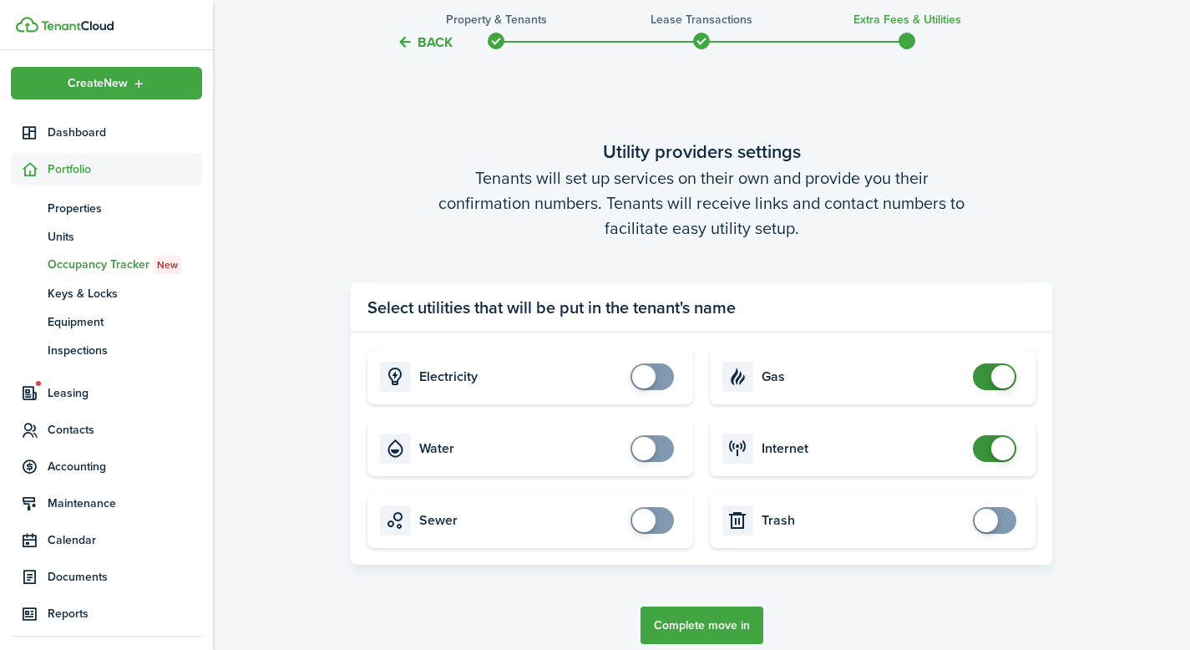
click at [986, 381] on span at bounding box center [994, 376] width 17 height 27
checkbox input "false"
click at [1003, 445] on span at bounding box center [1002, 448] width 23 height 23
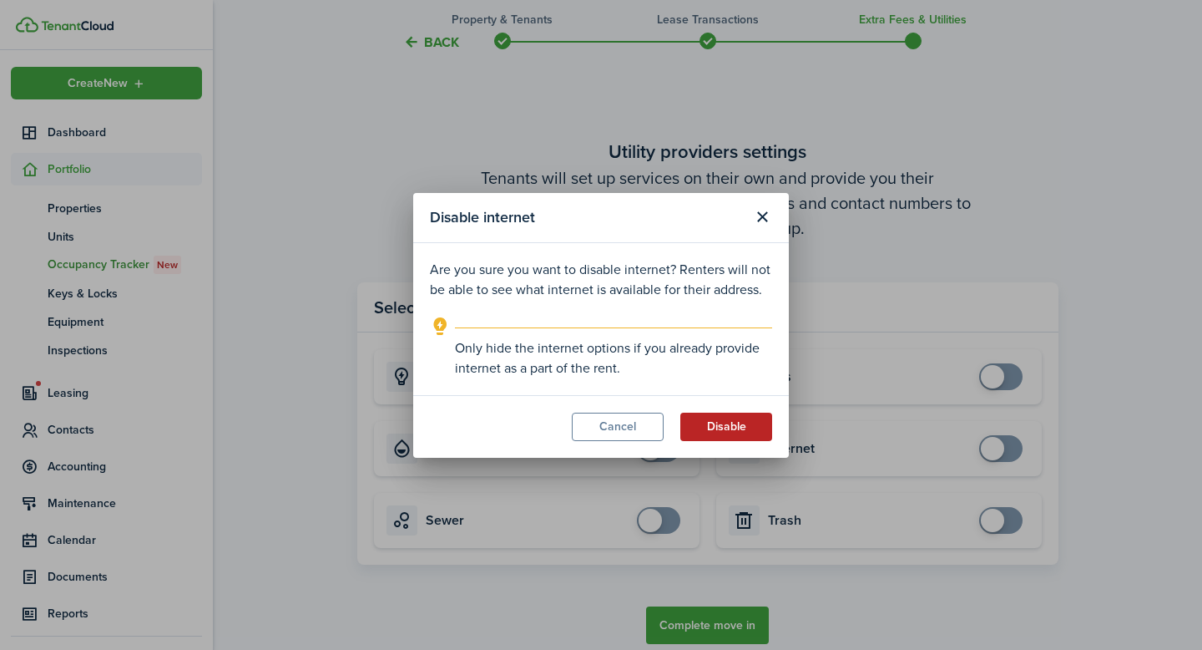
click at [712, 432] on button "Disable" at bounding box center [726, 426] width 92 height 28
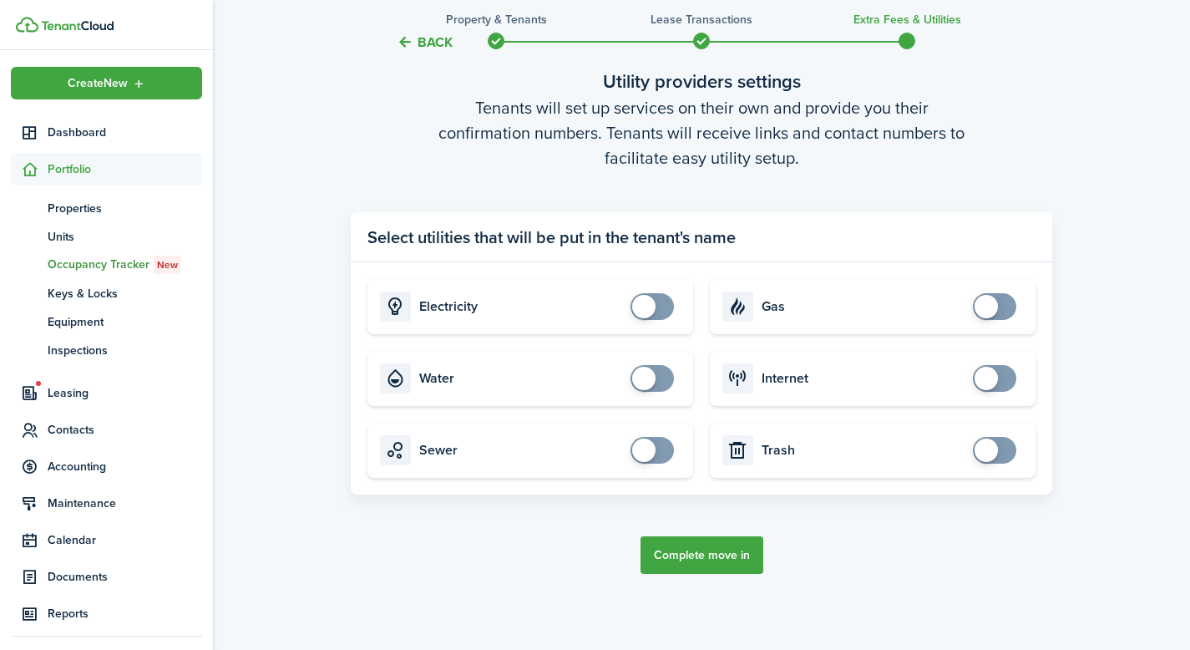
scroll to position [1949, 0]
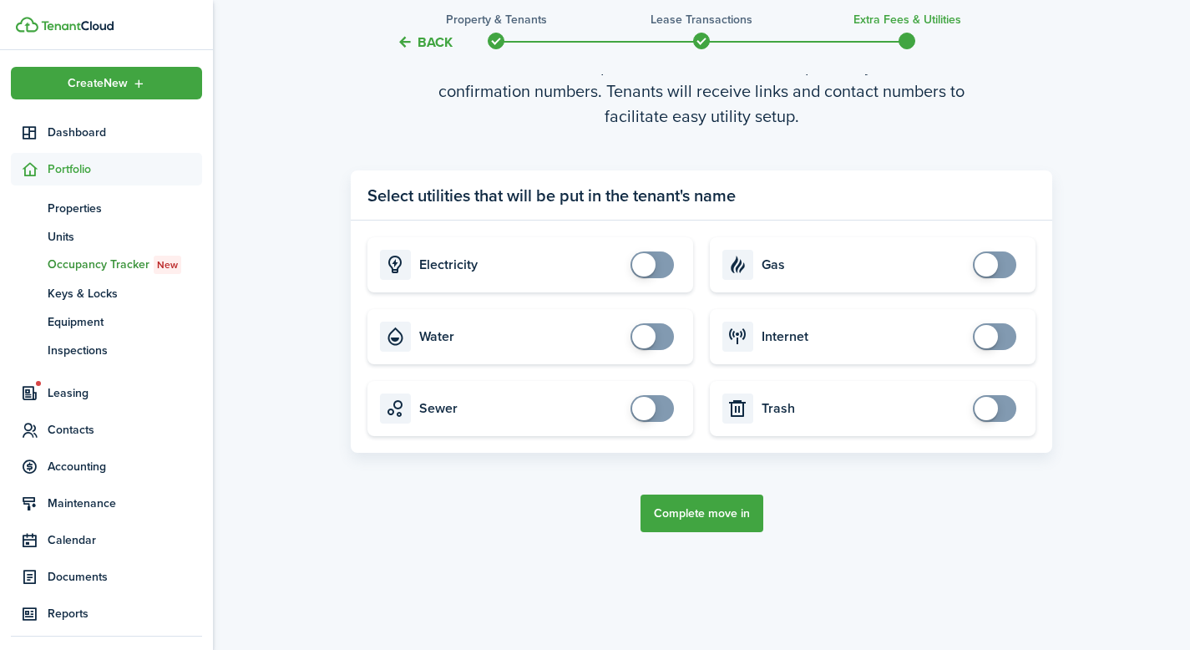
click at [694, 512] on button "Complete move in" at bounding box center [701, 513] width 123 height 38
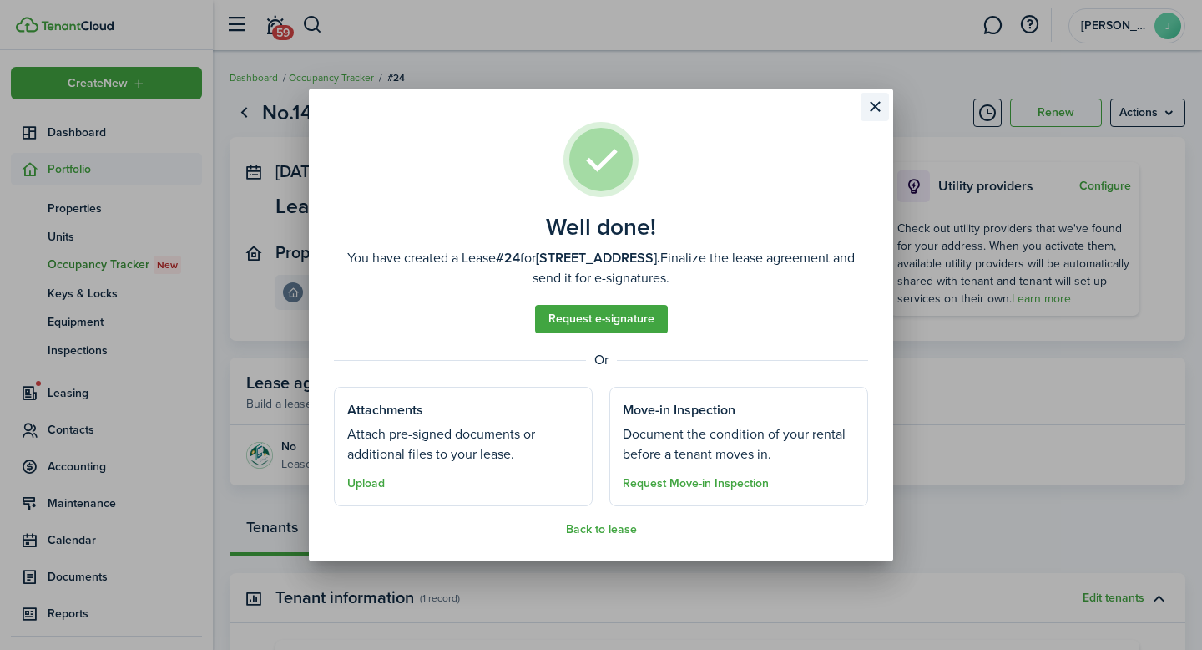
click at [869, 105] on button "Close modal" at bounding box center [875, 107] width 28 height 28
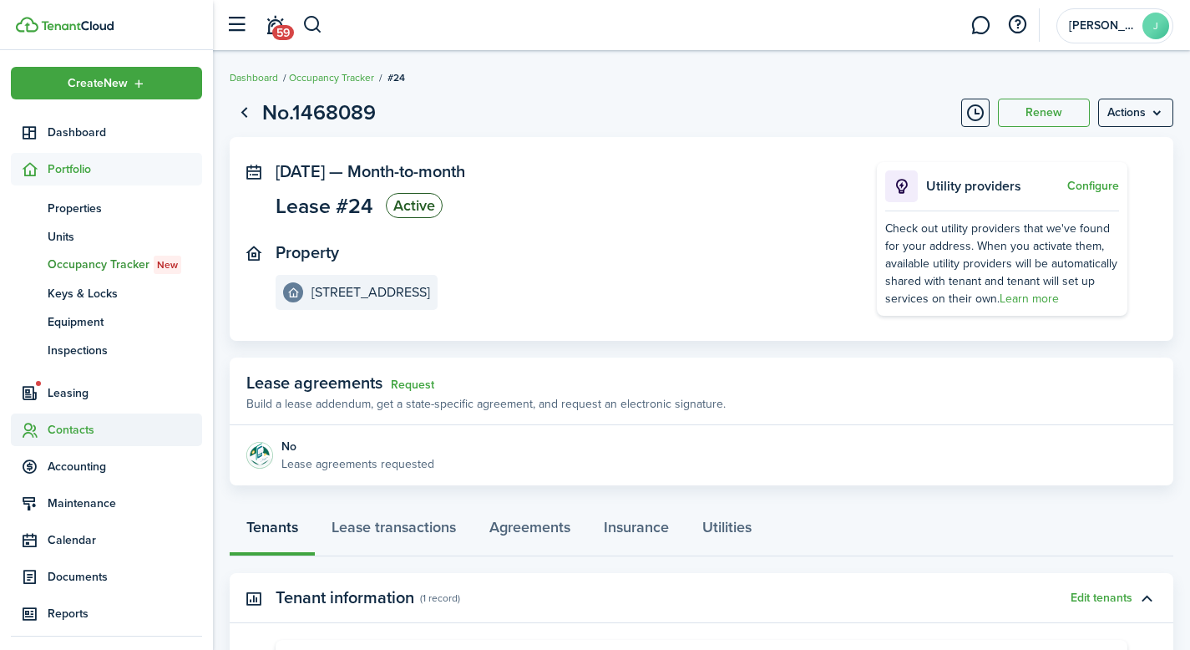
click at [75, 422] on span "Contacts" at bounding box center [125, 430] width 154 height 18
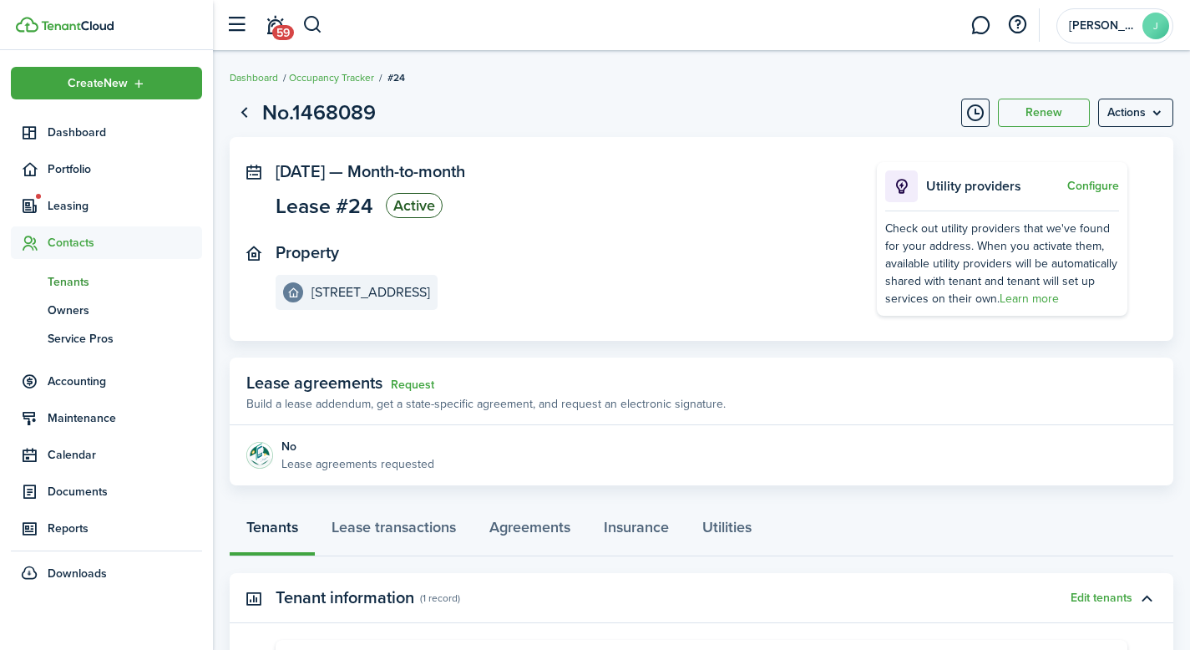
click at [85, 278] on span "Tenants" at bounding box center [125, 282] width 154 height 18
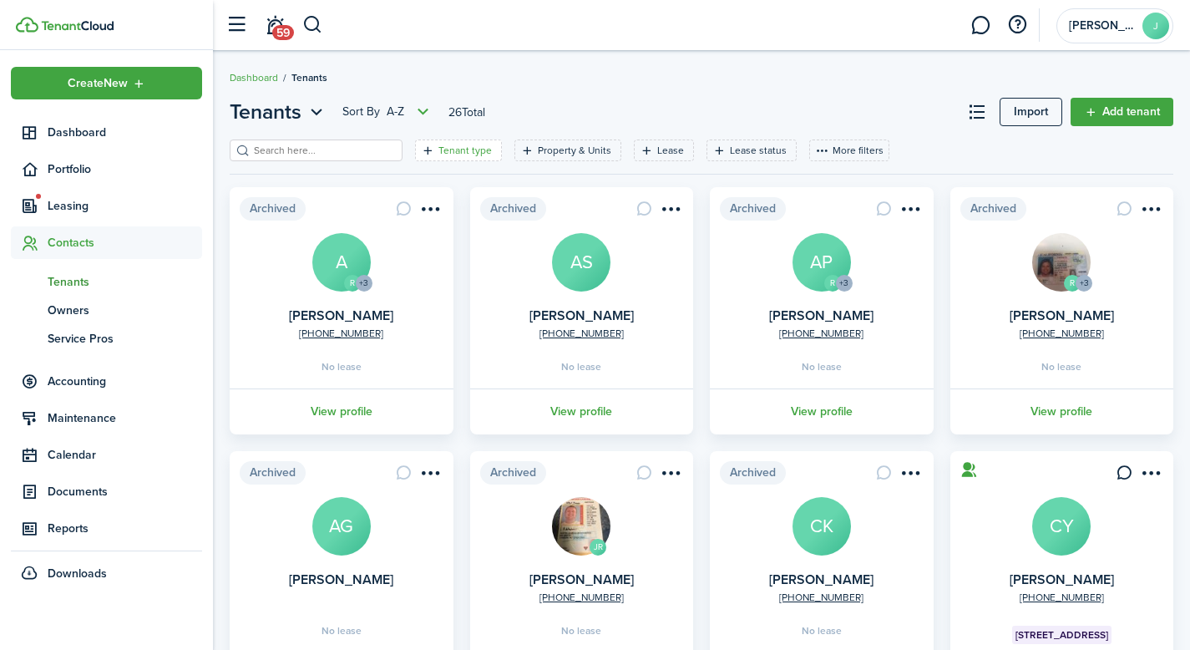
click at [446, 149] on filter-tag-label "Tenant type" at bounding box center [464, 150] width 53 height 15
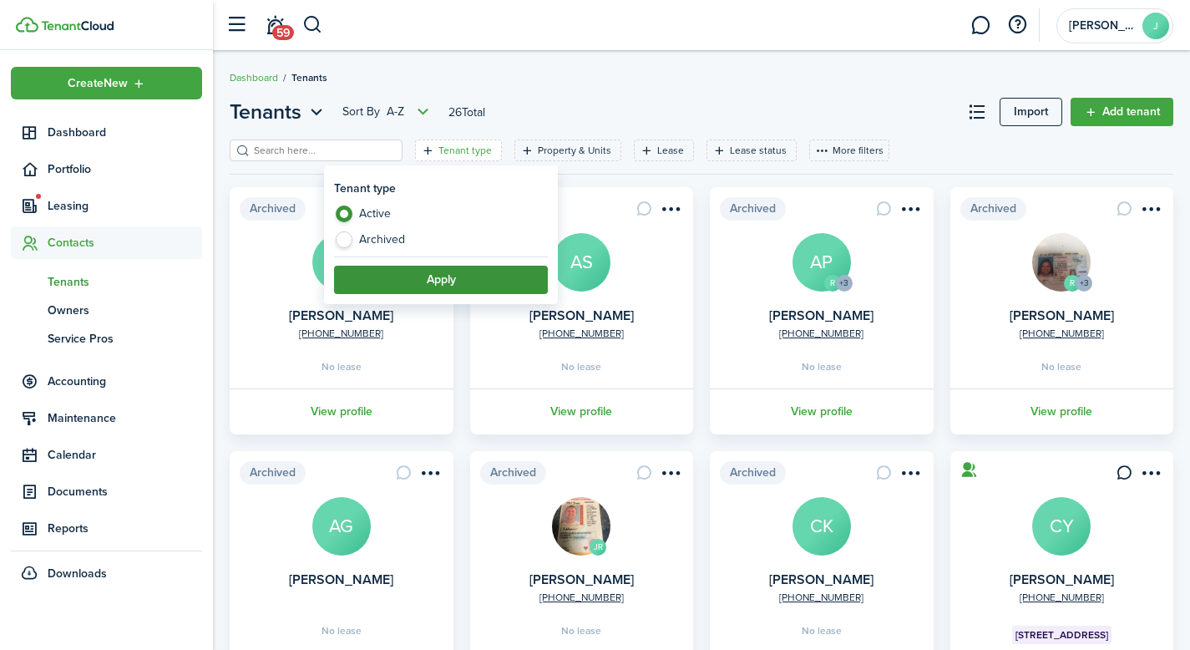
click at [404, 275] on button "Apply" at bounding box center [441, 279] width 214 height 28
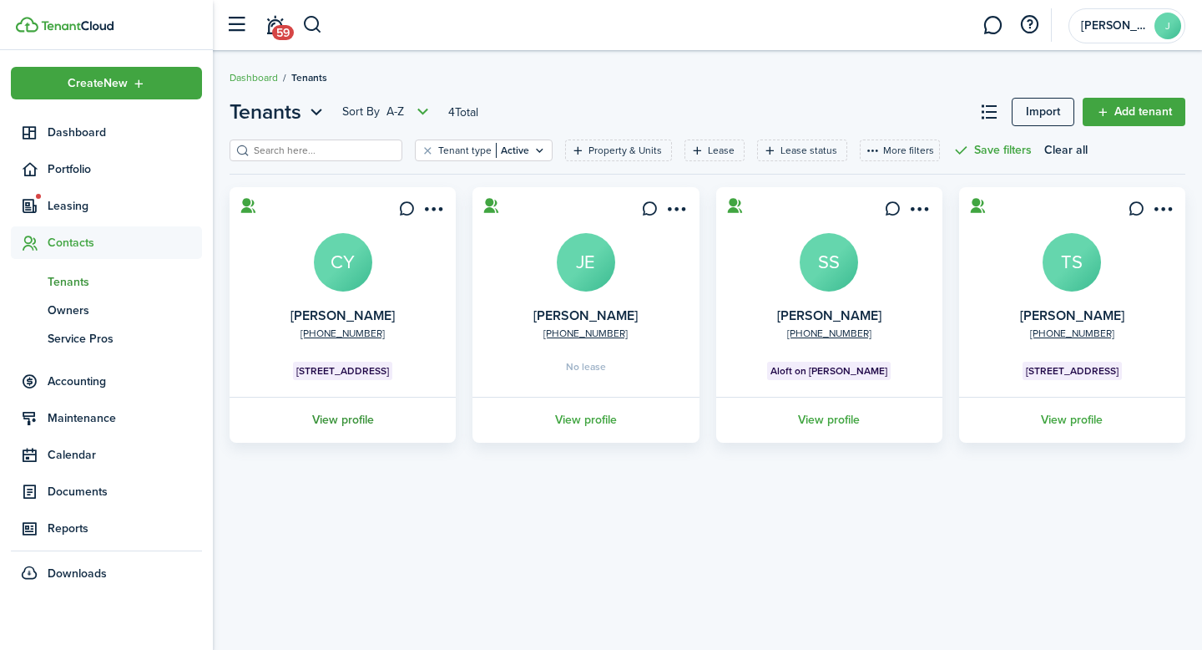
click at [361, 425] on link "View profile" at bounding box center [342, 420] width 231 height 46
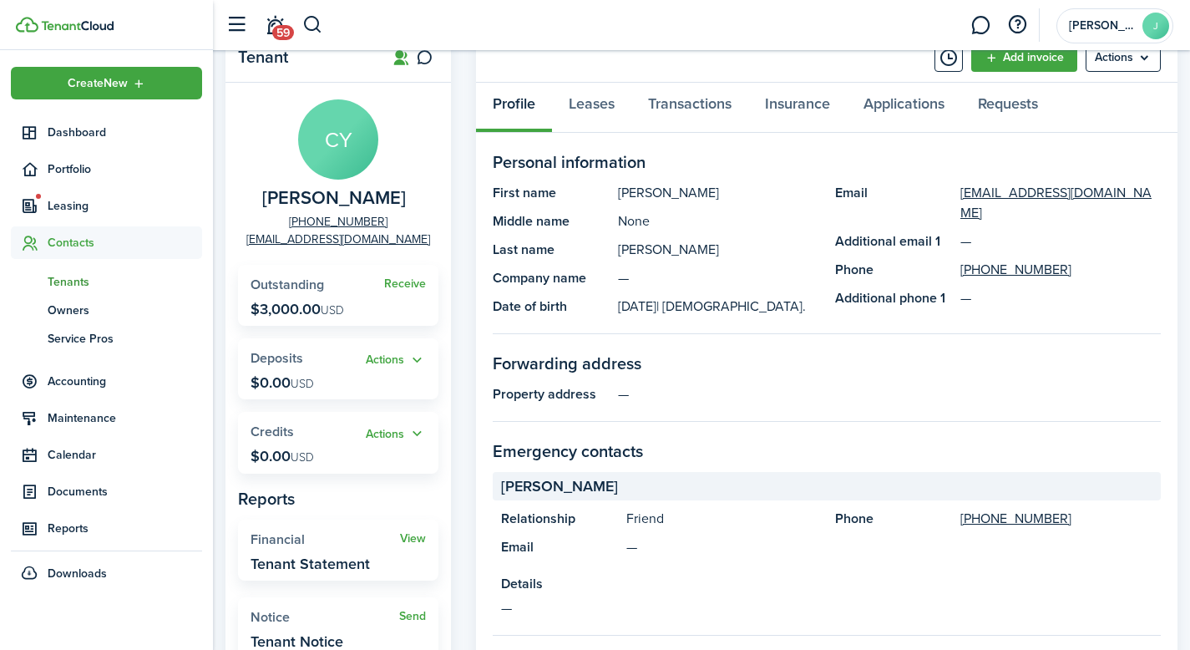
scroll to position [83, 0]
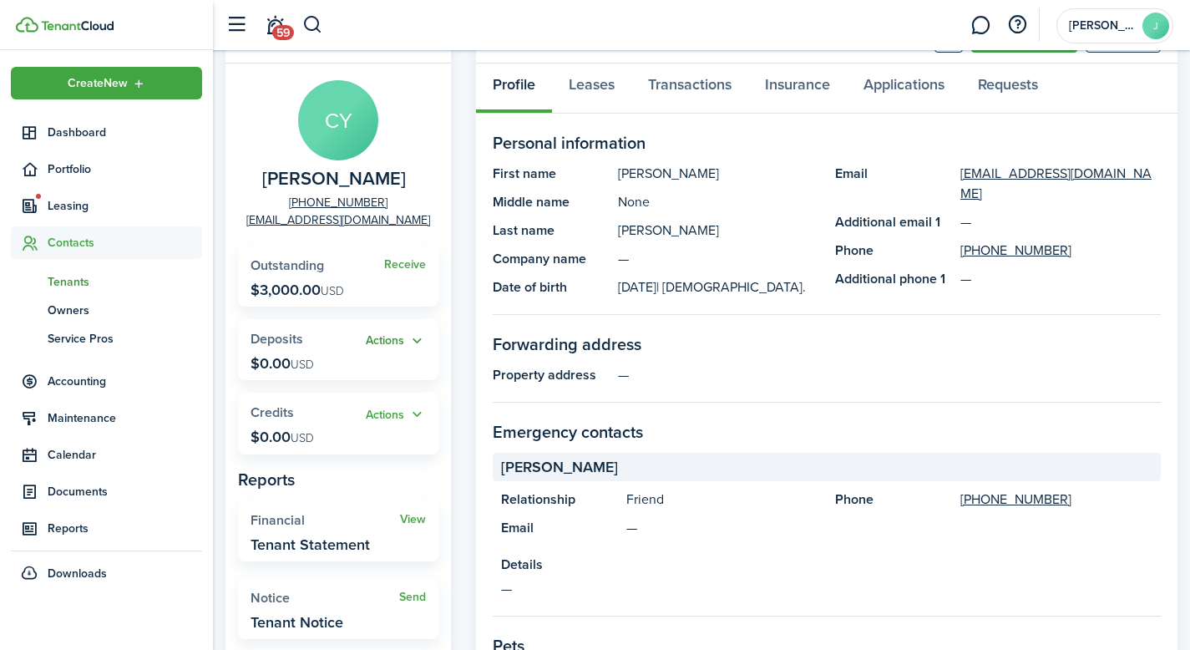
click at [412, 341] on button "Actions" at bounding box center [396, 340] width 60 height 19
click at [363, 370] on link "Add" at bounding box center [353, 373] width 146 height 28
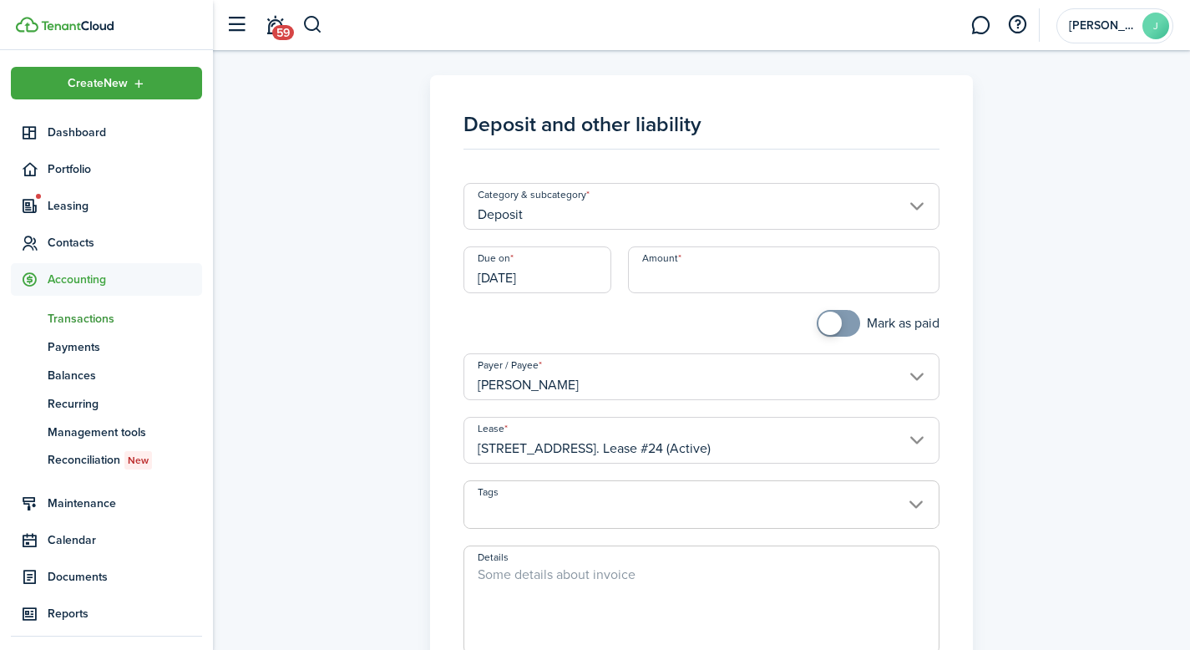
click at [667, 274] on input "Amount" at bounding box center [784, 269] width 312 height 47
type input "$3,000.00"
click at [676, 313] on div "Mark as paid" at bounding box center [701, 331] width 493 height 43
click at [504, 503] on span at bounding box center [701, 513] width 475 height 28
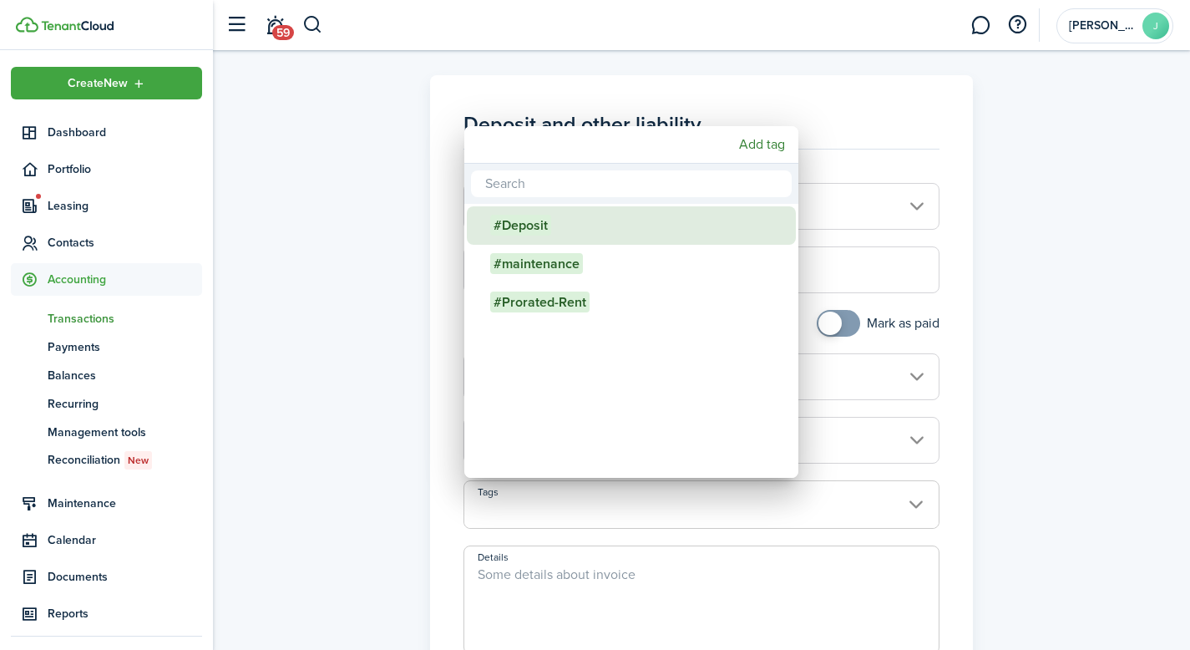
click at [568, 226] on div "#Deposit" at bounding box center [638, 225] width 296 height 38
type input "#Deposit"
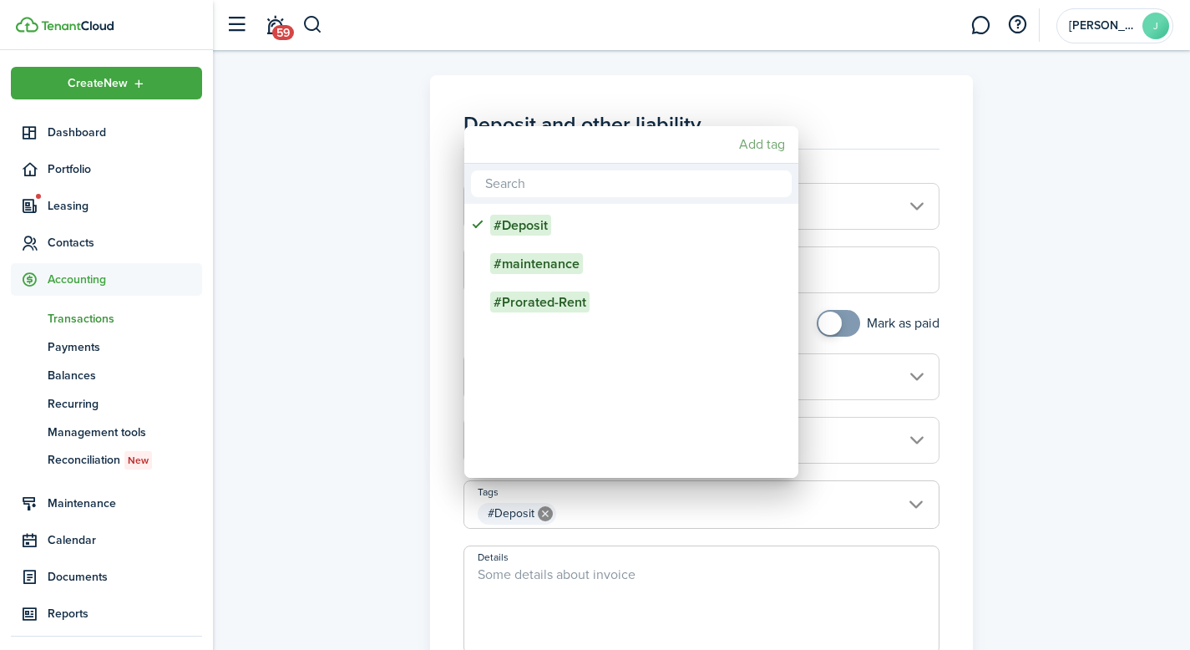
click at [762, 144] on mbsc-button "Add tag" at bounding box center [761, 144] width 59 height 30
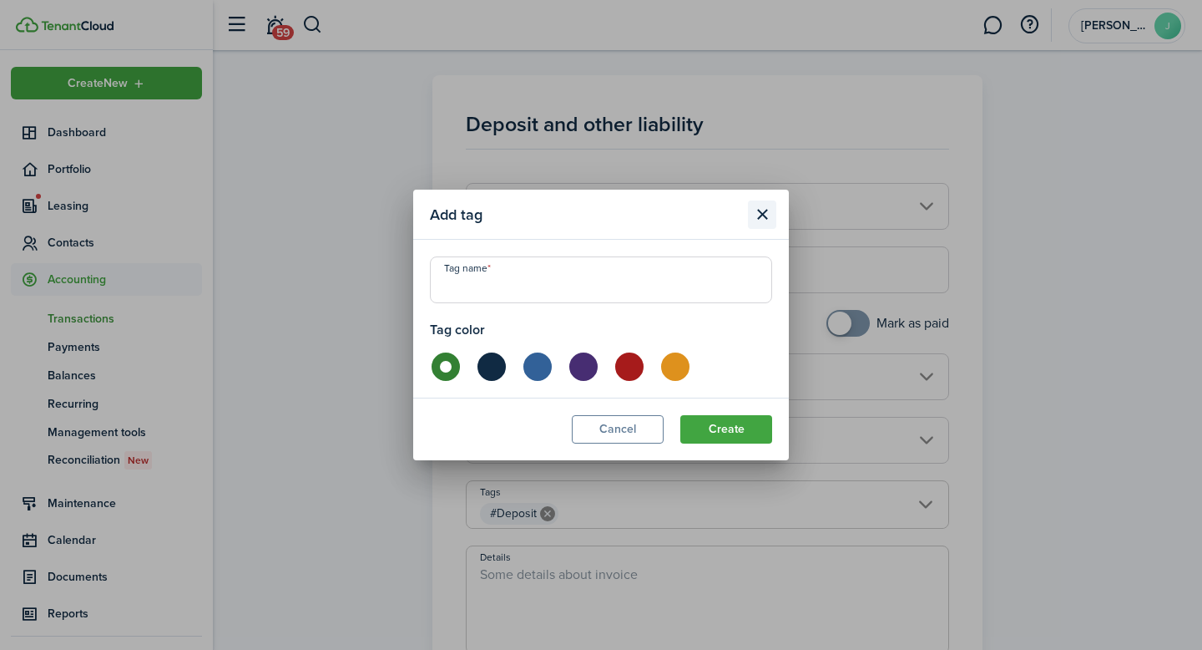
click at [761, 210] on button "Close modal" at bounding box center [762, 214] width 28 height 28
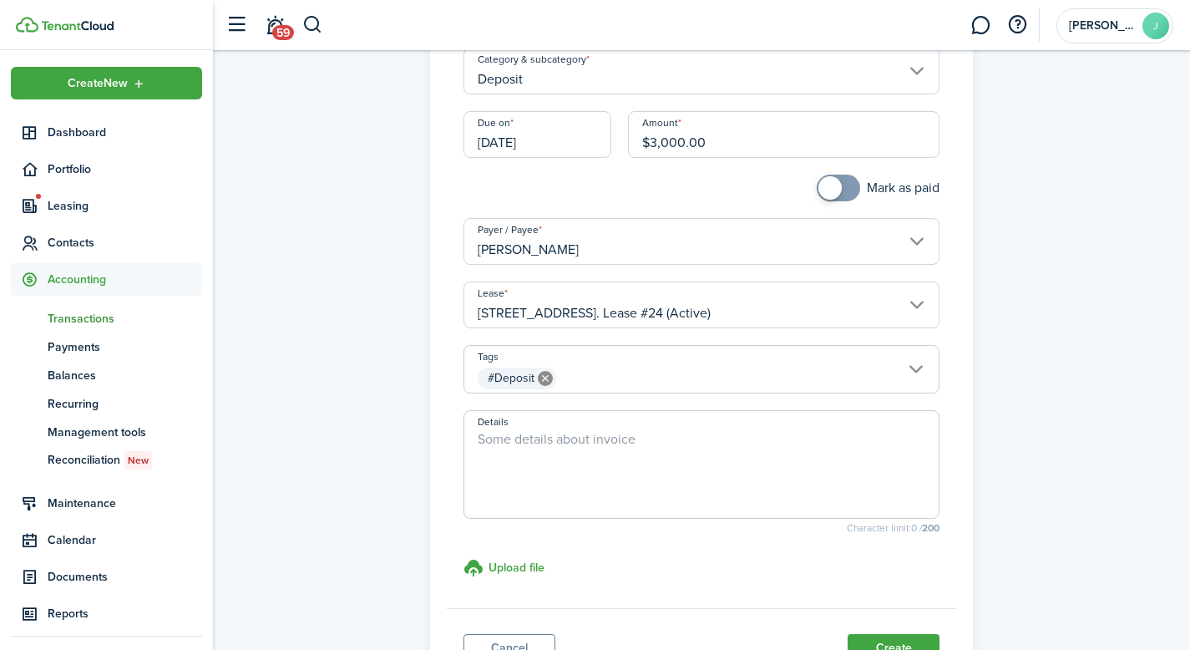
scroll to position [277, 0]
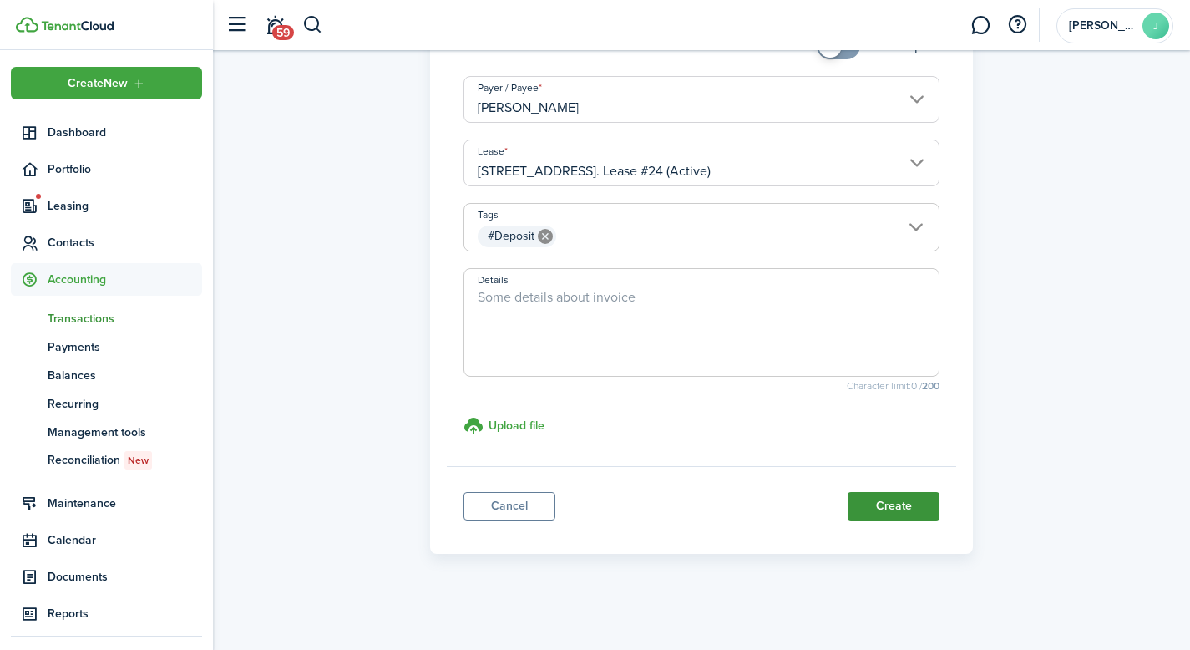
click at [908, 516] on button "Create" at bounding box center [893, 506] width 92 height 28
